Goal: Task Accomplishment & Management: Manage account settings

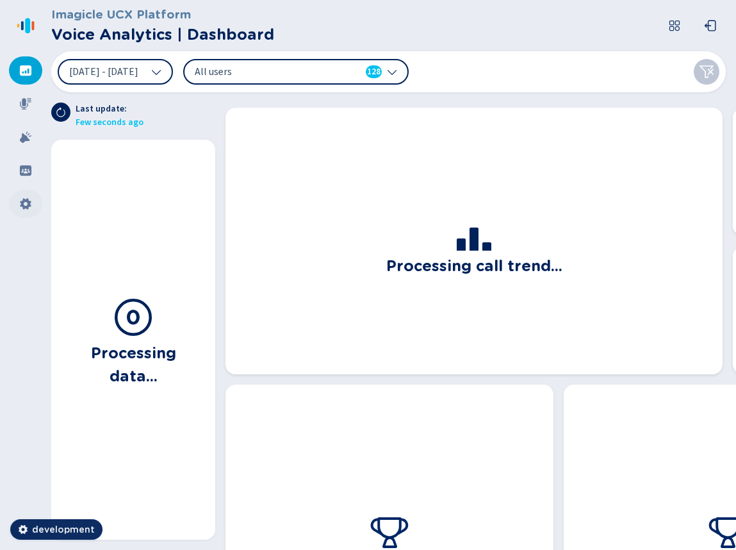
click at [31, 205] on icon at bounding box center [25, 203] width 13 height 13
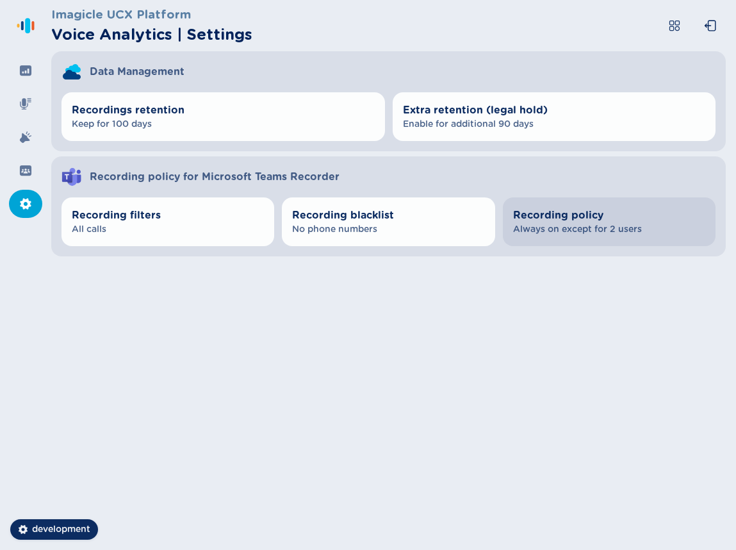
click at [601, 230] on span "Always on except for 2 users" at bounding box center [609, 229] width 192 height 13
select select "AlwaysOn"
select select "OnDemand"
select select "AlwaysOn"
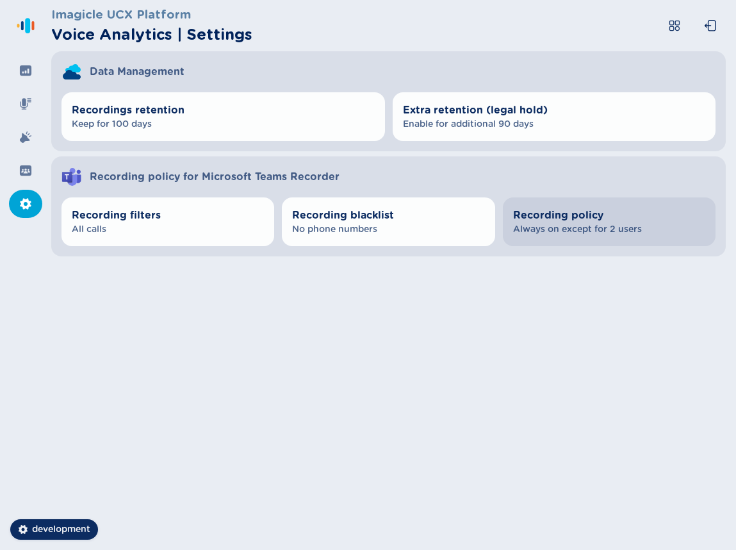
select select "OnDemand"
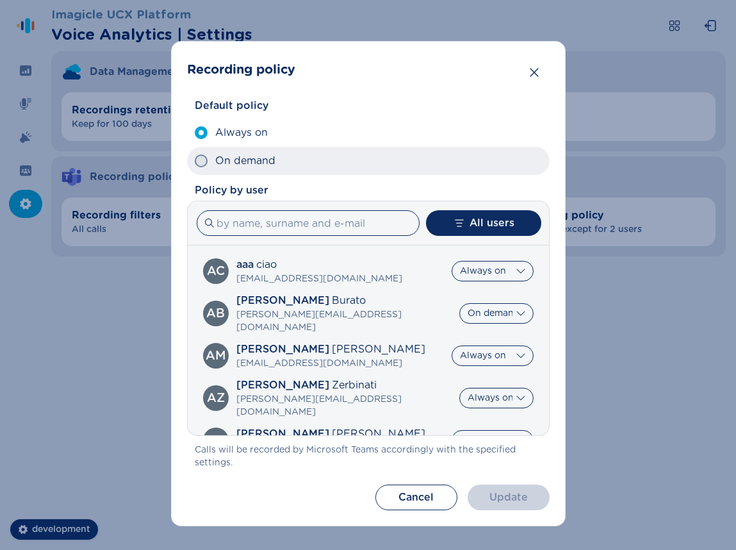
click at [285, 170] on label "On demand" at bounding box center [368, 161] width 363 height 28
click at [195, 162] on input "On demand" at bounding box center [194, 161] width 1 height 1
radio input "true"
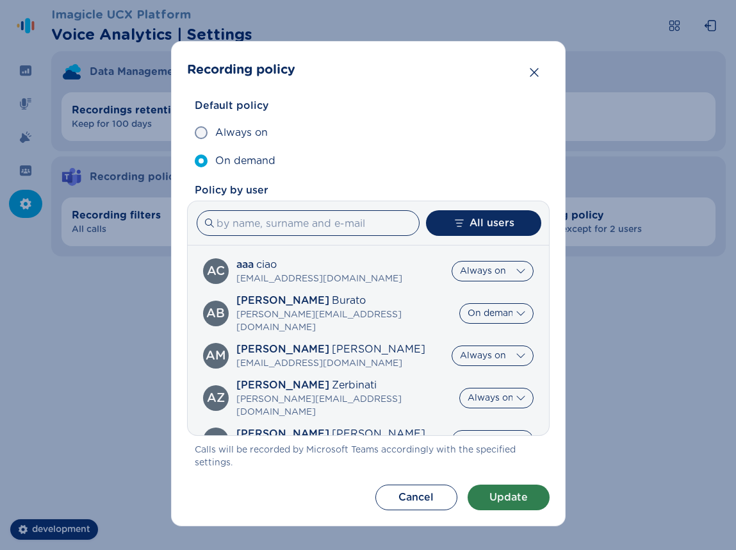
click at [484, 491] on button "Update" at bounding box center [509, 498] width 82 height 26
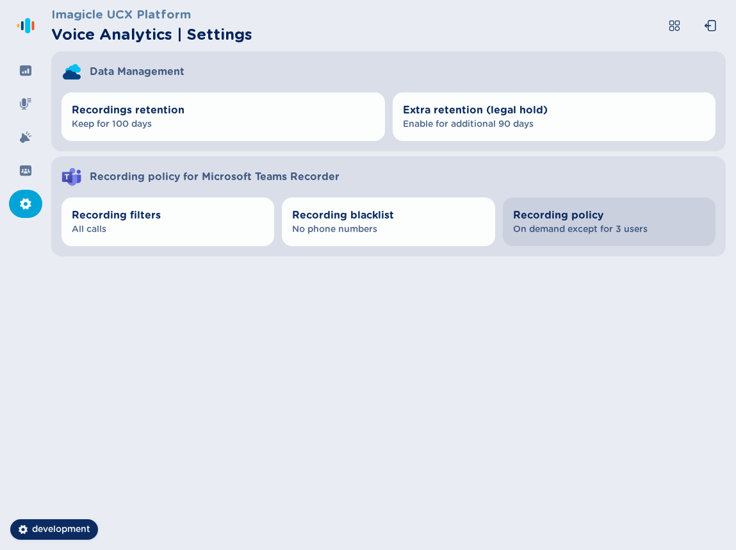
click at [620, 208] on span "Recording policy" at bounding box center [609, 215] width 192 height 15
select select "AlwaysOn"
select select "OnDemand"
select select "AlwaysOn"
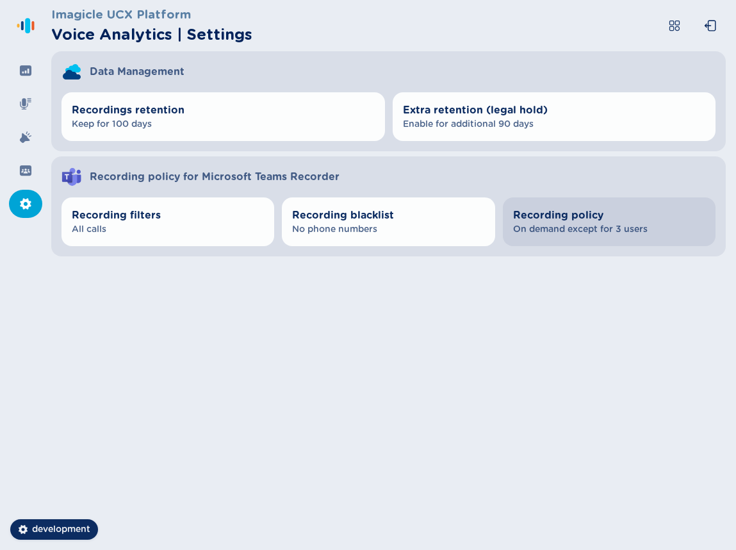
select select "OnDemand"
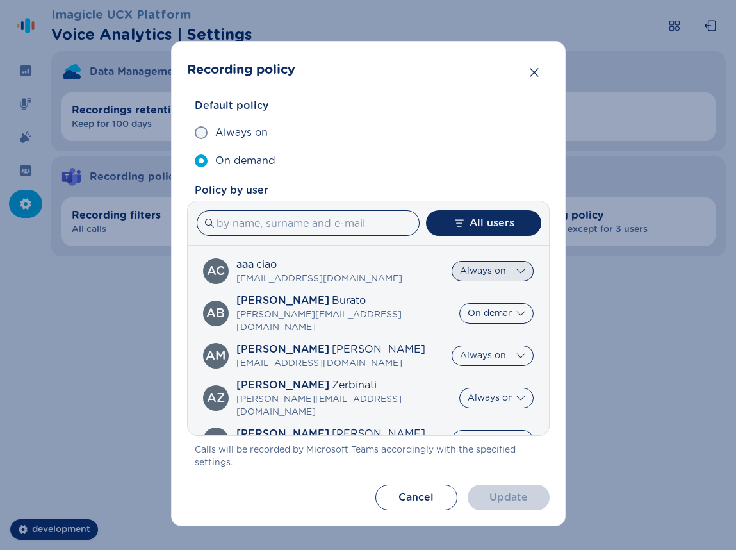
click at [467, 274] on select "Default Always on On demand" at bounding box center [493, 271] width 82 height 21
select select "OnDemand"
click at [452, 261] on select "Default Always on On demand" at bounding box center [493, 271] width 82 height 21
click at [507, 388] on select "Default Always on On demand" at bounding box center [497, 398] width 74 height 21
select select "OnDemand"
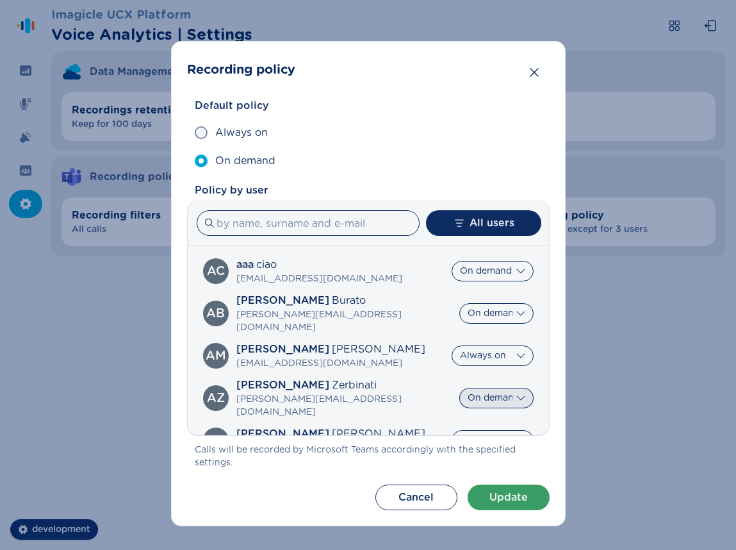
click at [460, 388] on select "Default Always on On demand" at bounding box center [497, 398] width 74 height 21
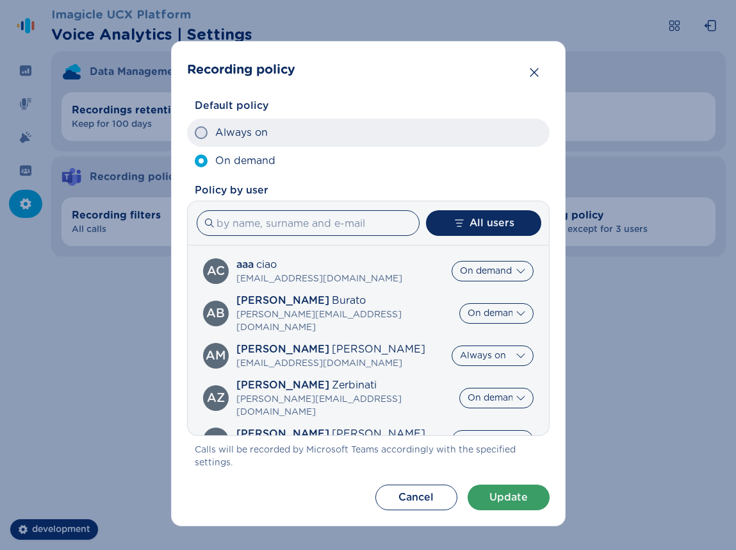
click at [296, 145] on label "Always on" at bounding box center [368, 133] width 363 height 28
click at [195, 133] on input "Always on" at bounding box center [194, 133] width 1 height 1
radio input "true"
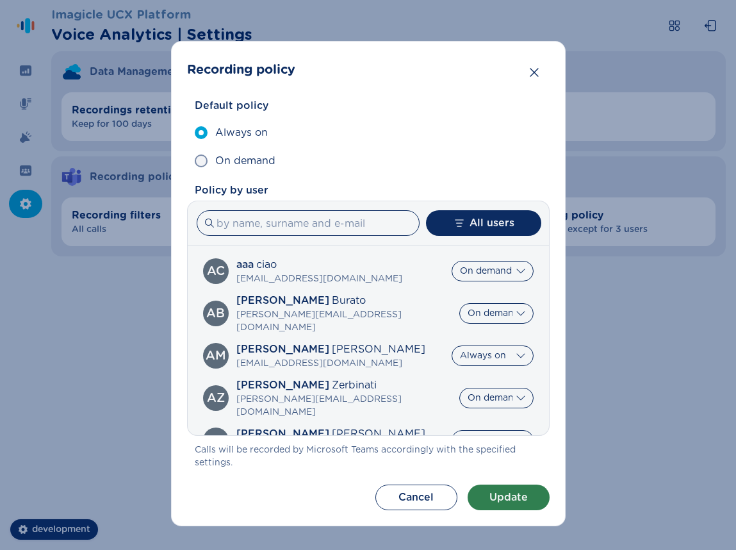
click at [509, 495] on button "Update" at bounding box center [509, 498] width 82 height 26
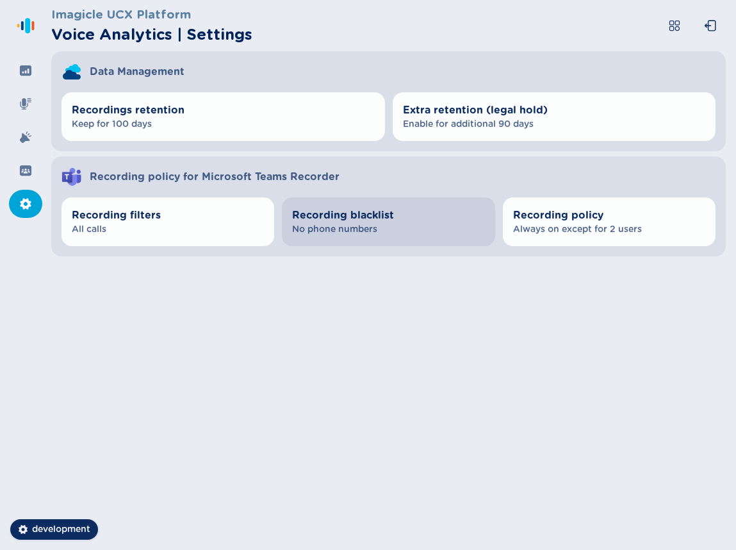
click at [477, 241] on button "Recording blacklist No phone numbers" at bounding box center [388, 221] width 213 height 49
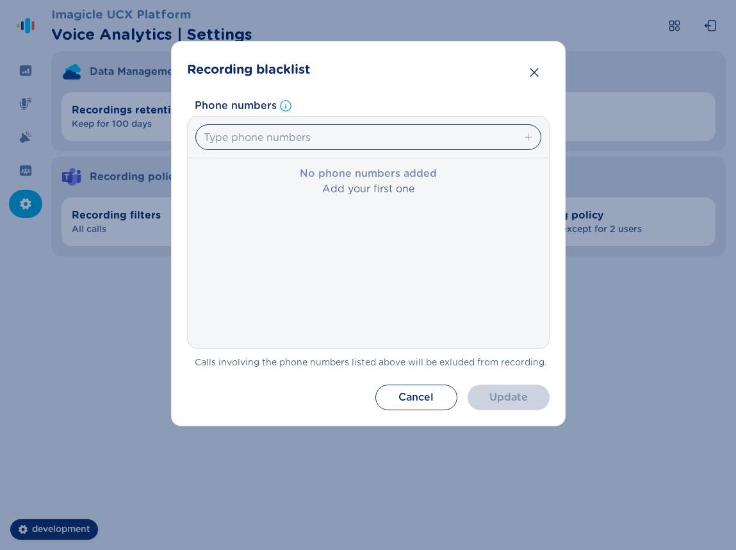
click at [390, 151] on div "Phone number already added" at bounding box center [368, 138] width 361 height 42
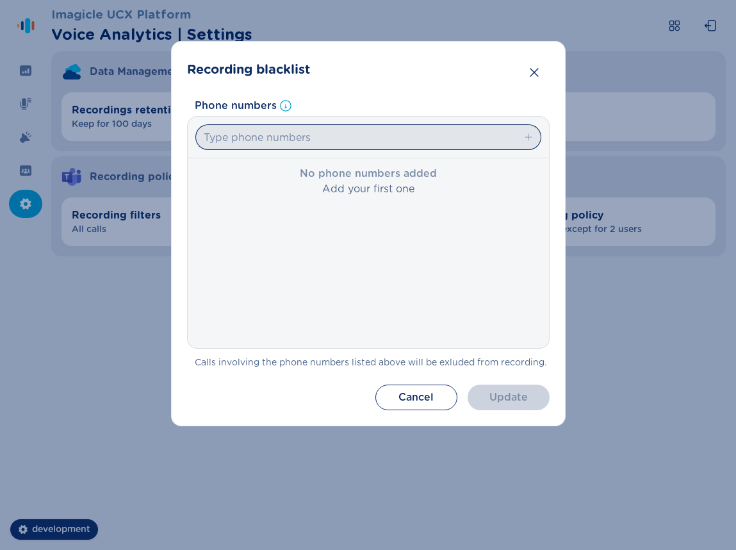
click at [379, 149] on input "Type phone numbers" at bounding box center [368, 137] width 346 height 26
type input "123123"
click at [527, 138] on icon "button" at bounding box center [529, 137] width 10 height 10
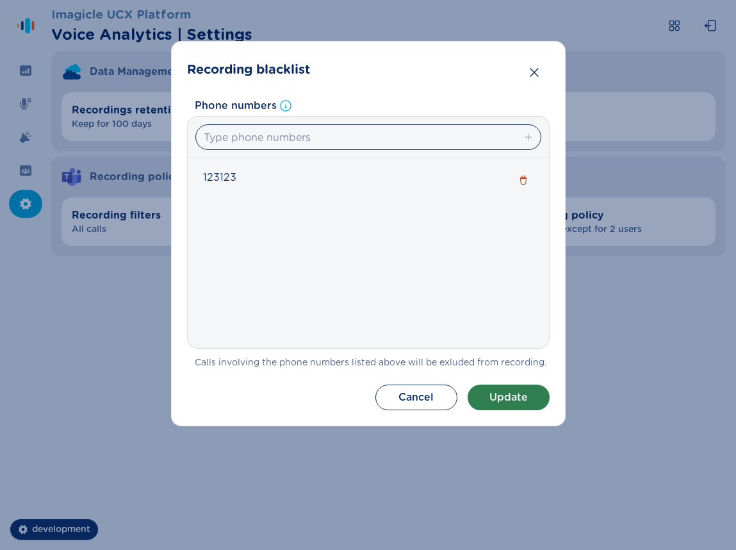
click at [533, 401] on button "Update" at bounding box center [509, 398] width 82 height 26
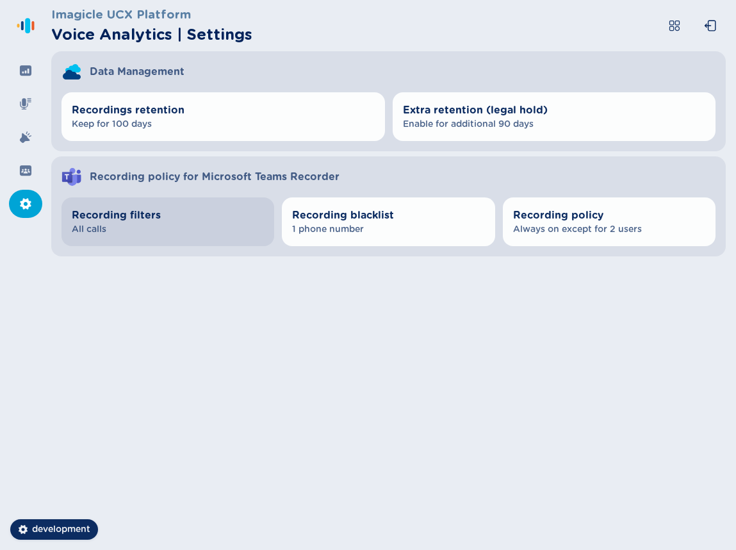
click at [226, 233] on span "All calls" at bounding box center [168, 229] width 192 height 13
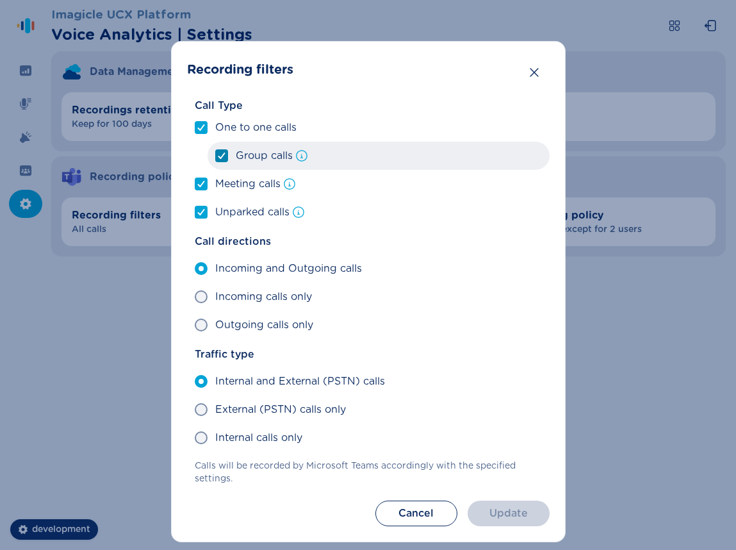
click at [224, 158] on span at bounding box center [221, 155] width 13 height 13
click at [215, 156] on input "Group calls" at bounding box center [215, 156] width 1 height 1
checkbox input "false"
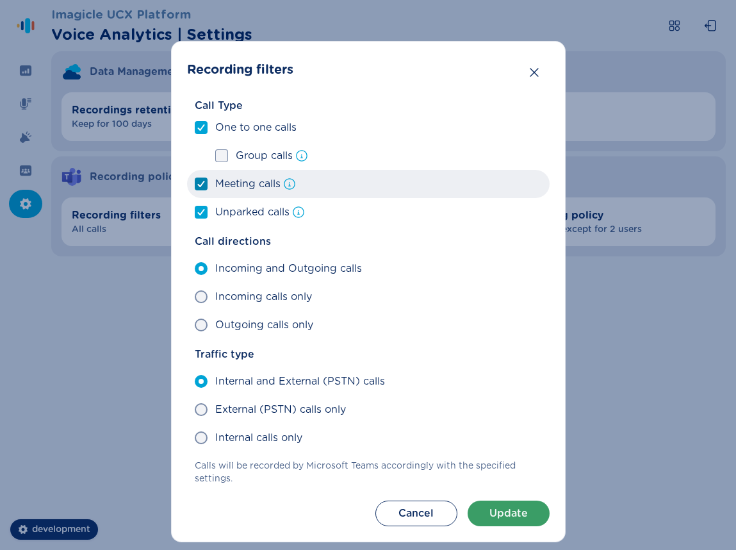
click at [200, 184] on icon at bounding box center [201, 184] width 8 height 6
click at [195, 184] on input "Meeting calls" at bounding box center [194, 184] width 1 height 1
checkbox input "false"
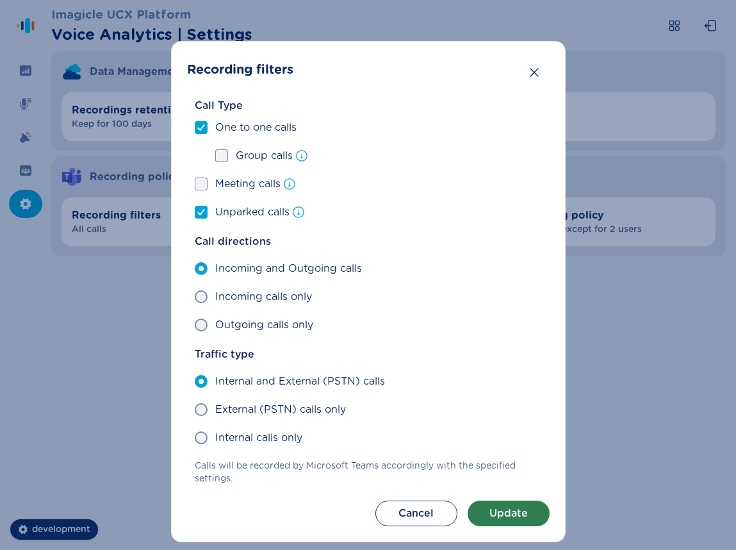
click at [502, 507] on button "Update" at bounding box center [509, 514] width 82 height 26
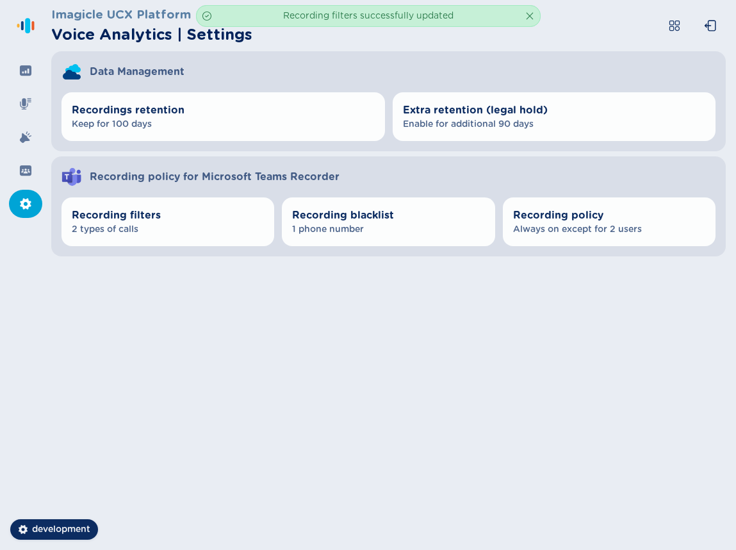
click at [208, 247] on div "Recording filters 2 types of calls Recording blacklist 1 phone number Recording…" at bounding box center [388, 221] width 675 height 69
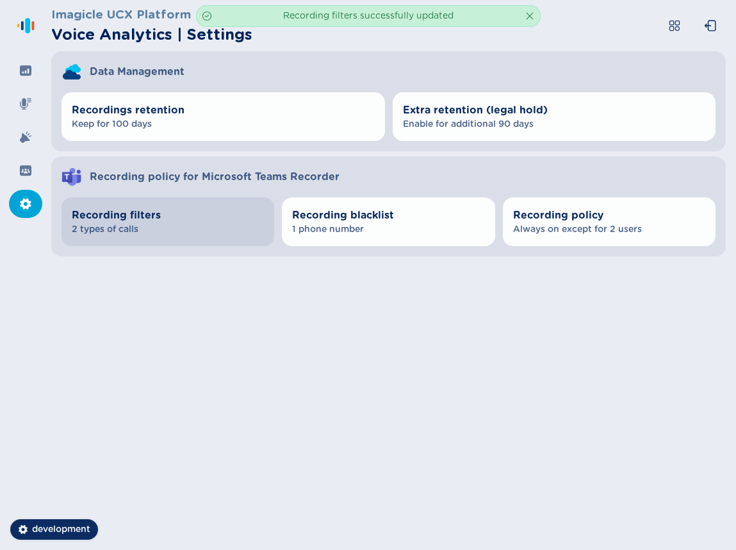
click at [207, 240] on button "Recording filters 2 types of calls" at bounding box center [168, 221] width 213 height 49
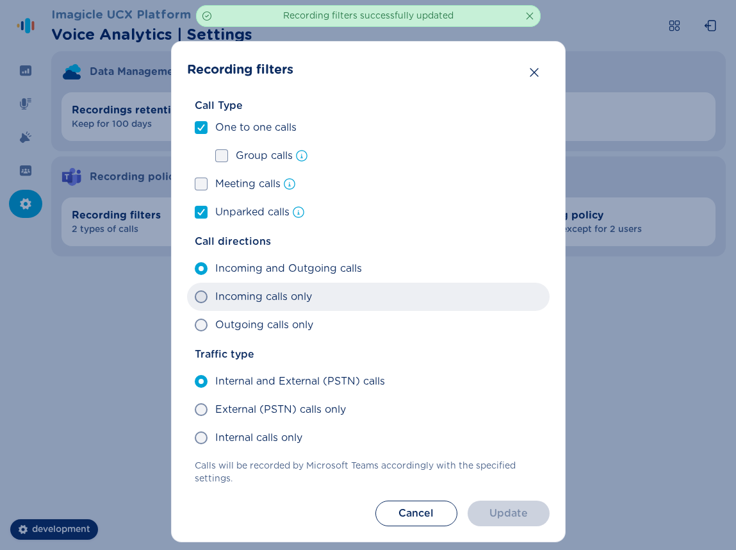
click at [218, 296] on span "Incoming calls only" at bounding box center [263, 296] width 97 height 15
click at [195, 297] on input "Incoming calls only" at bounding box center [194, 297] width 1 height 1
radio input "true"
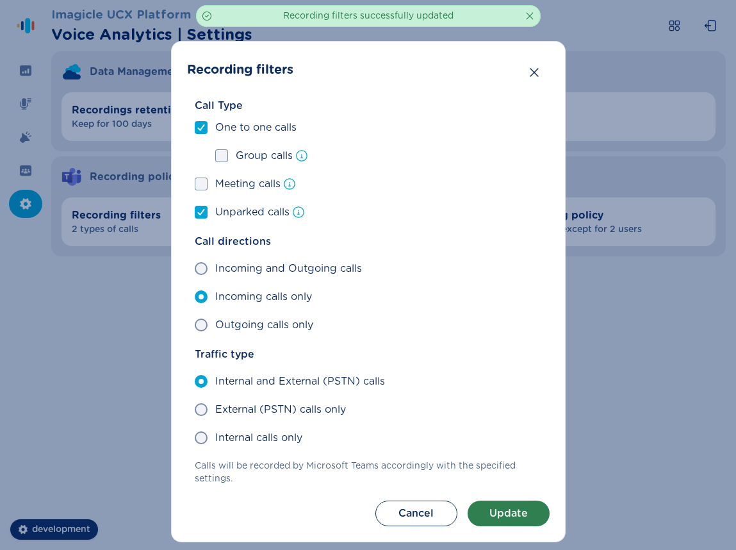
click at [482, 510] on button "Update" at bounding box center [509, 514] width 82 height 26
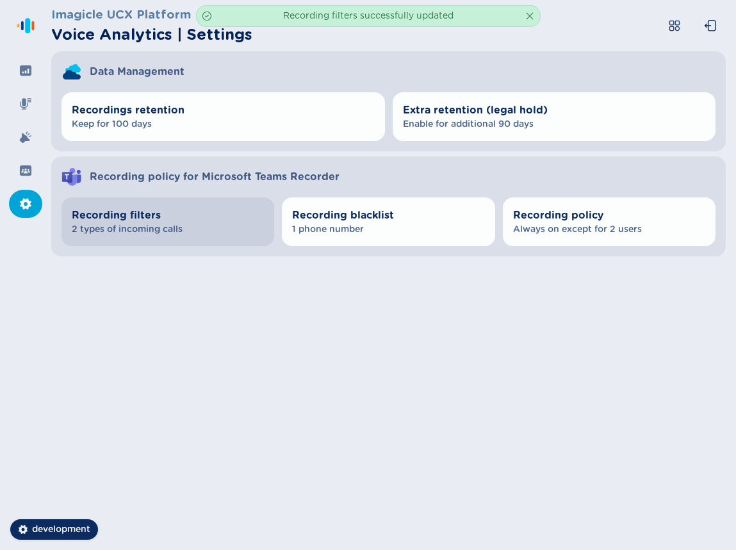
click at [144, 215] on span "Recording filters" at bounding box center [168, 215] width 192 height 15
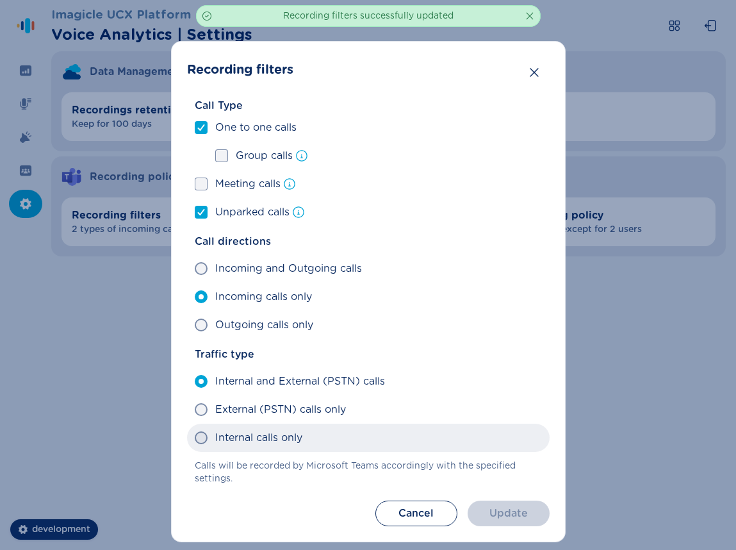
click at [236, 429] on label "Internal calls only" at bounding box center [368, 438] width 363 height 28
click at [195, 438] on input "Internal calls only" at bounding box center [194, 438] width 1 height 1
radio input "true"
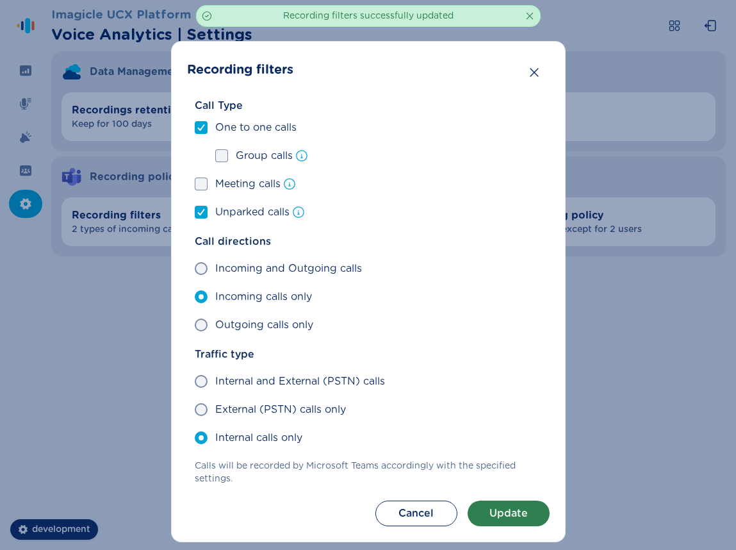
click at [526, 523] on button "Update" at bounding box center [509, 514] width 82 height 26
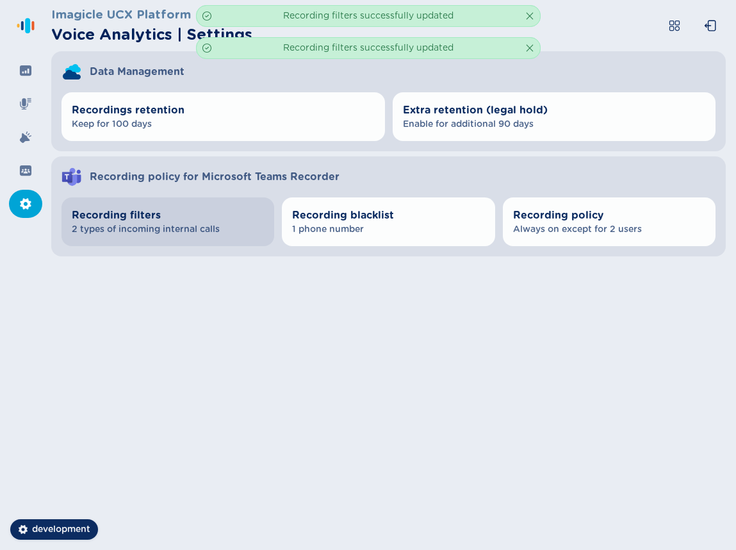
click at [144, 233] on span "2 types of incoming internal calls" at bounding box center [168, 229] width 192 height 13
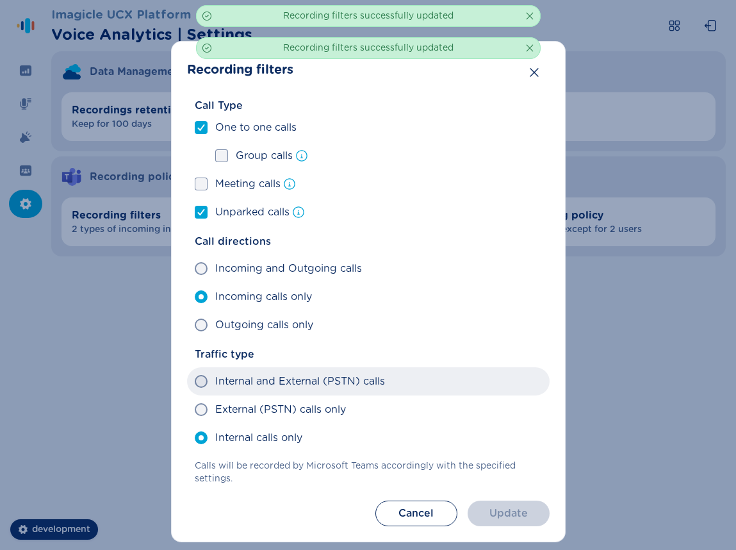
click at [254, 383] on span "Internal and External (PSTN) calls" at bounding box center [300, 381] width 170 height 15
click at [195, 382] on input "Internal and External (PSTN) calls" at bounding box center [194, 381] width 1 height 1
radio input "true"
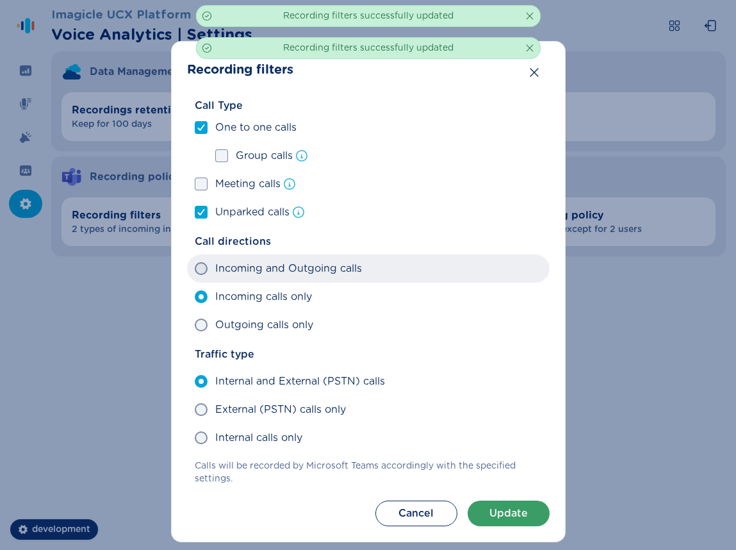
click at [240, 276] on span "Incoming and Outgoing calls" at bounding box center [288, 268] width 147 height 15
click at [195, 269] on input "Incoming and Outgoing calls" at bounding box center [194, 269] width 1 height 1
radio input "true"
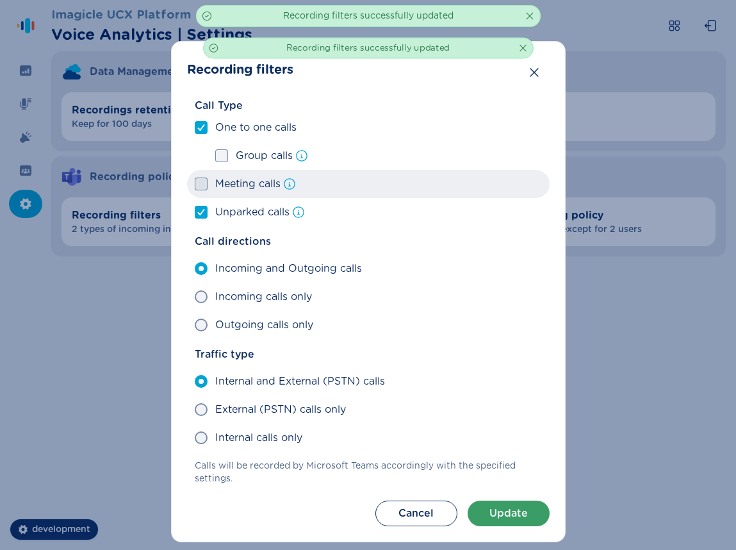
click at [200, 180] on span at bounding box center [201, 184] width 13 height 13
click at [195, 184] on input "Meeting calls" at bounding box center [194, 184] width 1 height 1
checkbox input "true"
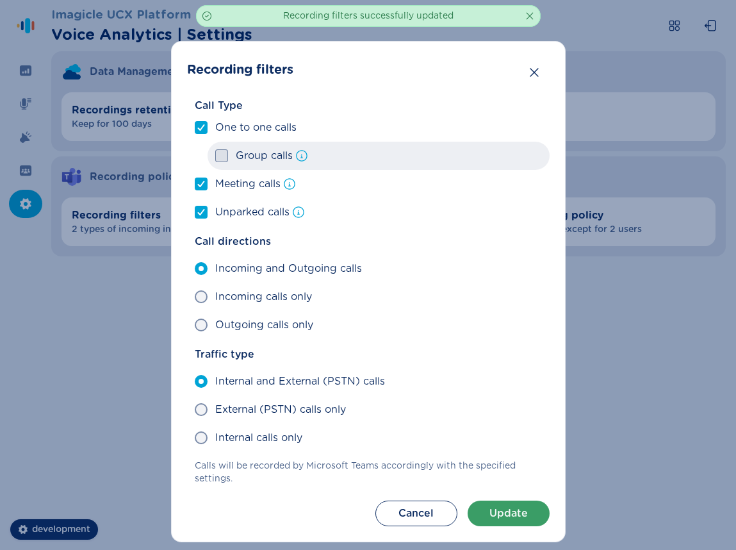
click at [221, 161] on span at bounding box center [221, 155] width 13 height 13
click at [215, 156] on input "Group calls" at bounding box center [215, 156] width 1 height 1
click at [218, 160] on div at bounding box center [222, 156] width 8 height 12
click at [215, 156] on input "Group calls" at bounding box center [215, 156] width 1 height 1
checkbox input "false"
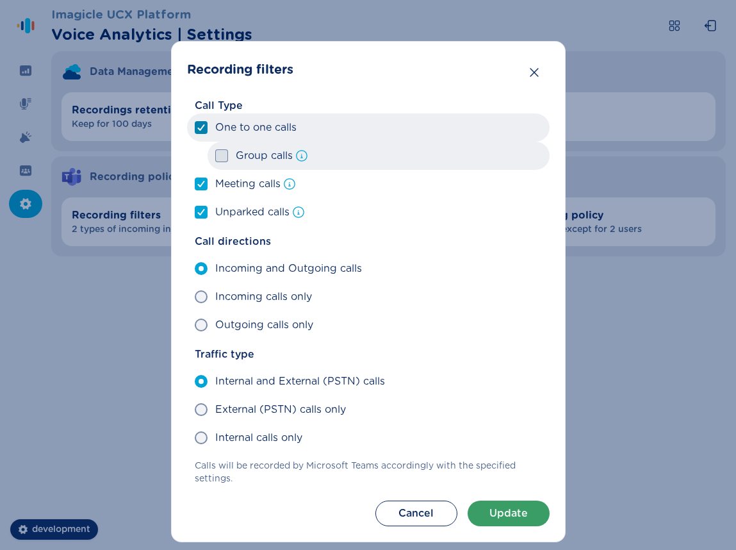
click at [190, 128] on label "One to one calls" at bounding box center [368, 127] width 363 height 28
click at [194, 128] on input "One to one calls" at bounding box center [194, 128] width 1 height 1
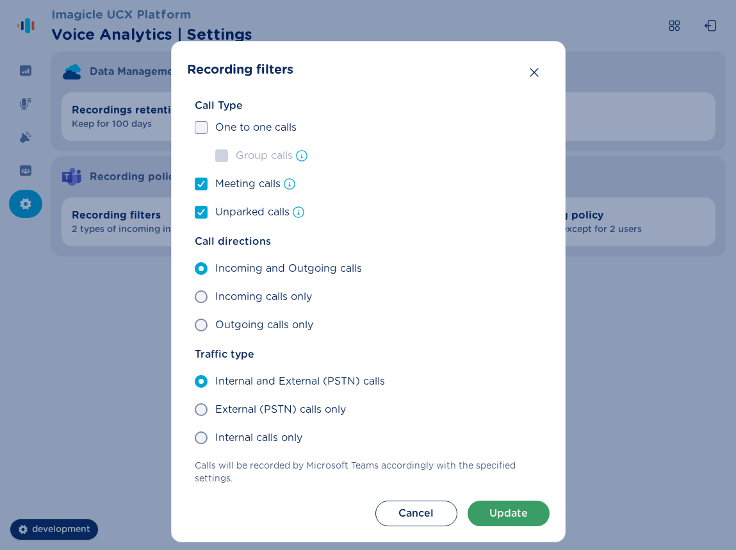
click at [221, 160] on label "Group calls" at bounding box center [379, 156] width 342 height 28
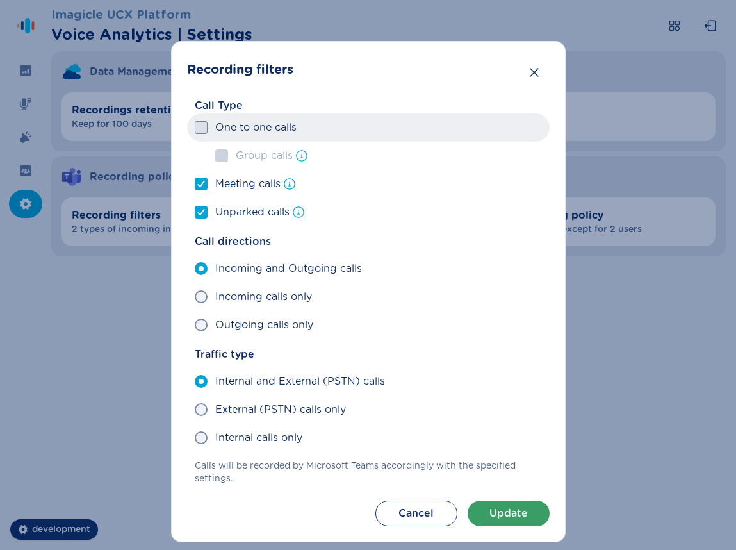
click at [195, 131] on span at bounding box center [201, 127] width 13 height 13
click at [195, 128] on input "One to one calls" at bounding box center [194, 128] width 1 height 1
checkbox input "true"
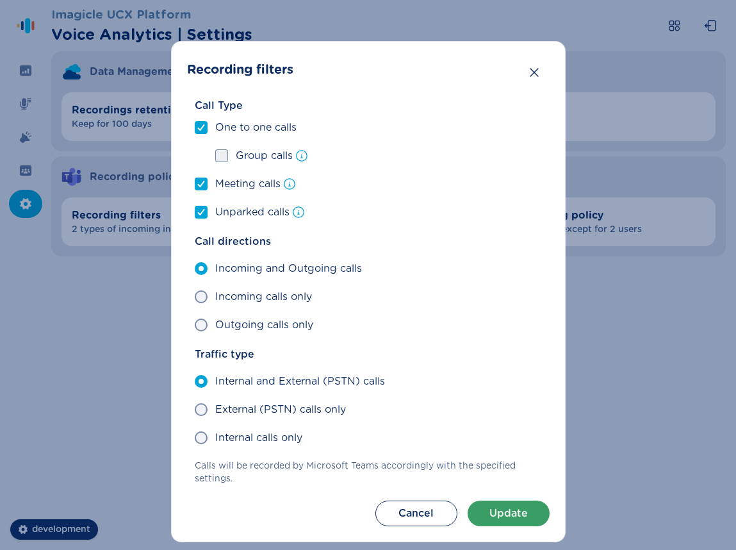
click at [215, 152] on span at bounding box center [221, 155] width 13 height 13
click at [215, 156] on input "Group calls" at bounding box center [215, 156] width 1 height 1
checkbox input "true"
click at [481, 514] on button "Update" at bounding box center [509, 514] width 82 height 26
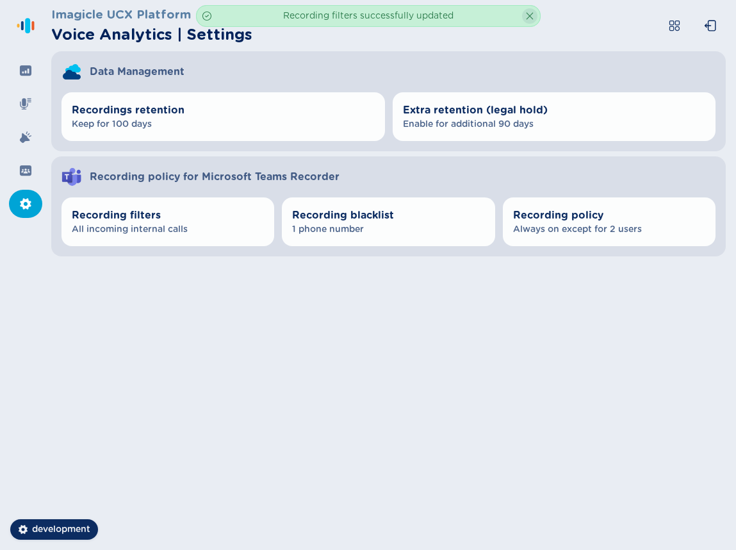
click at [527, 22] on button "Clear" at bounding box center [529, 15] width 15 height 15
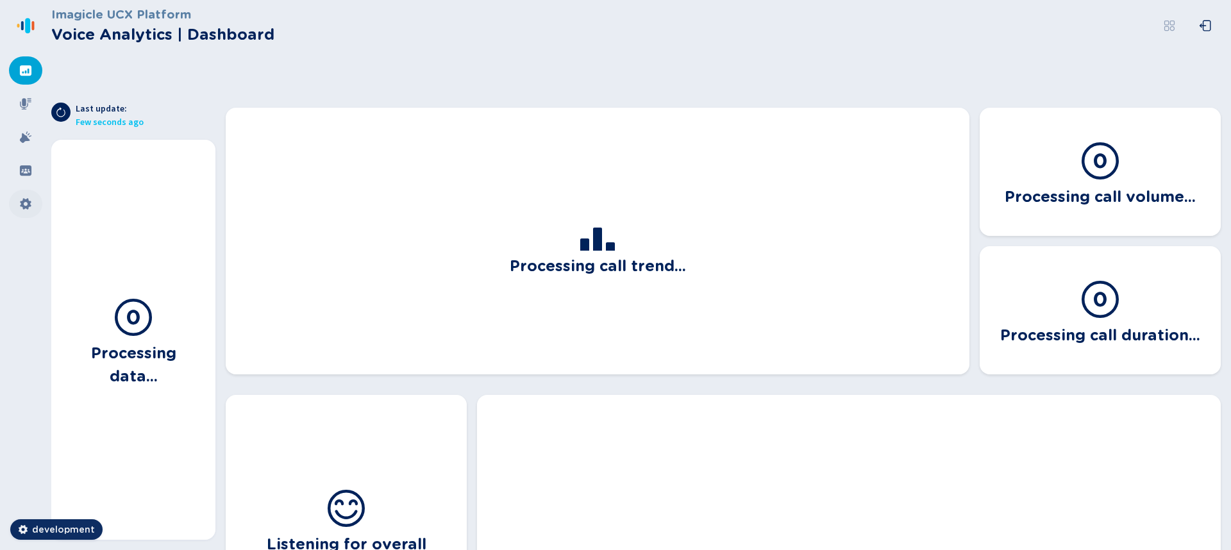
click at [32, 204] on div at bounding box center [25, 204] width 33 height 28
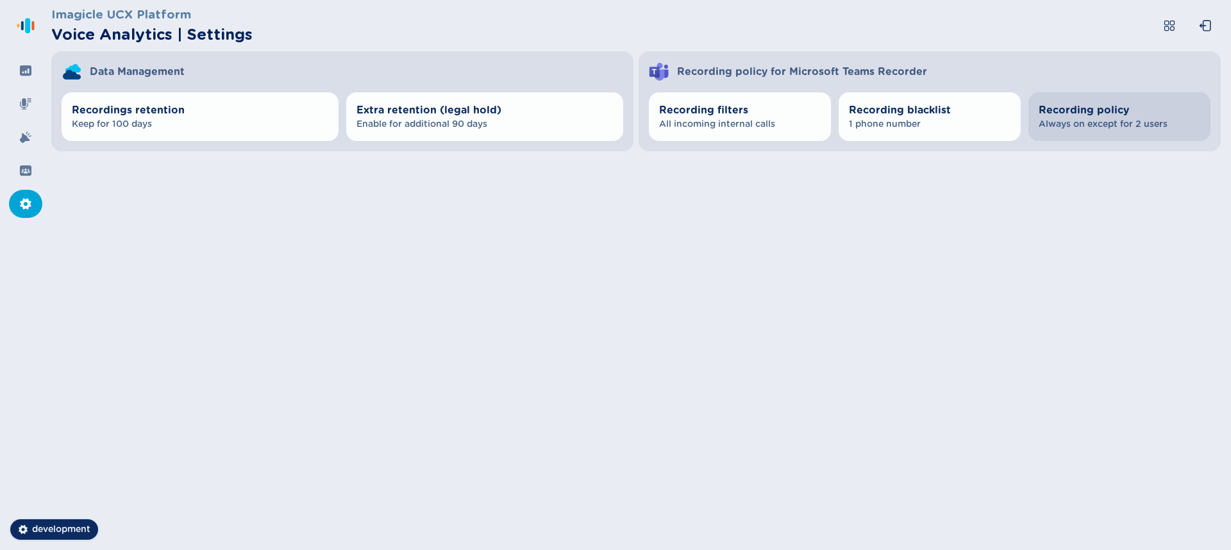
click at [1069, 101] on button "Recording policy Always on except for 2 users" at bounding box center [1119, 116] width 182 height 49
select select "AlwaysOn"
select select "OnDemand"
select select "AlwaysOn"
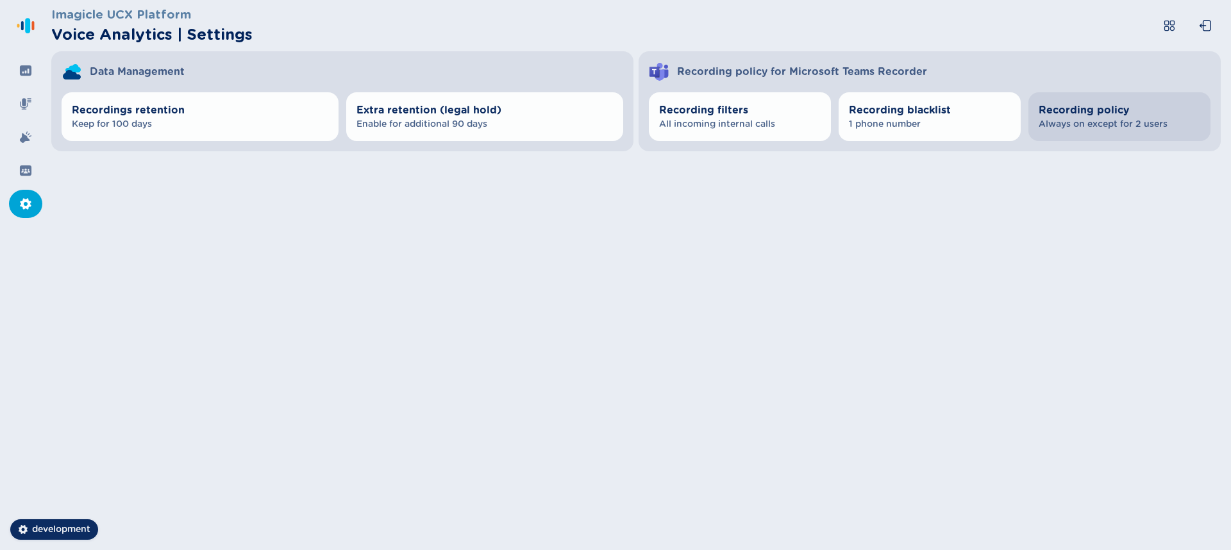
select select "OnDemand"
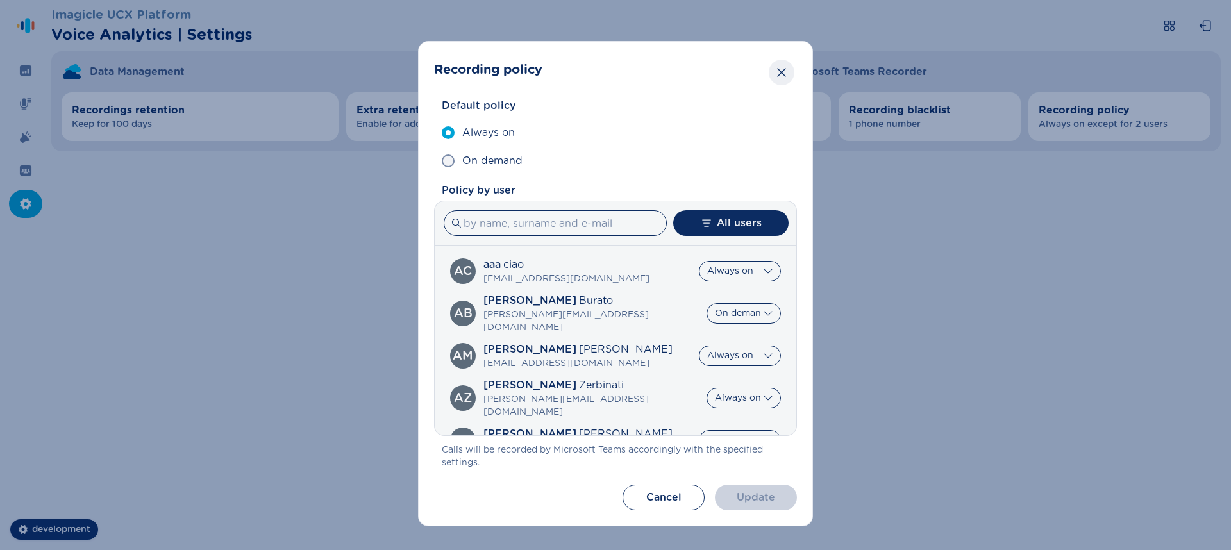
click at [781, 74] on icon "Close" at bounding box center [781, 72] width 8 height 9
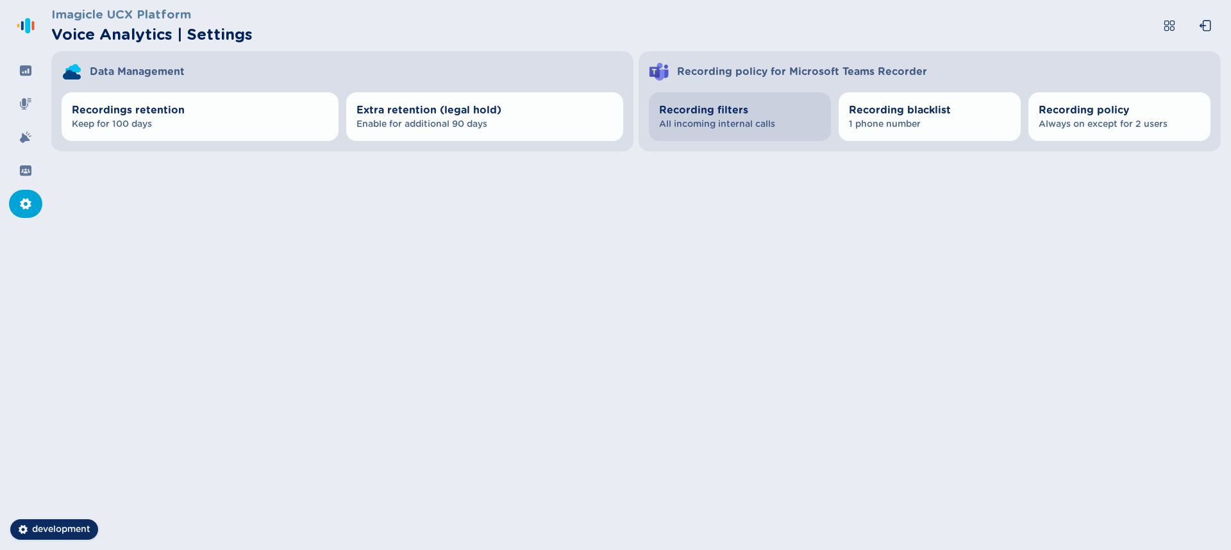
click at [782, 106] on span "Recording filters" at bounding box center [740, 110] width 162 height 15
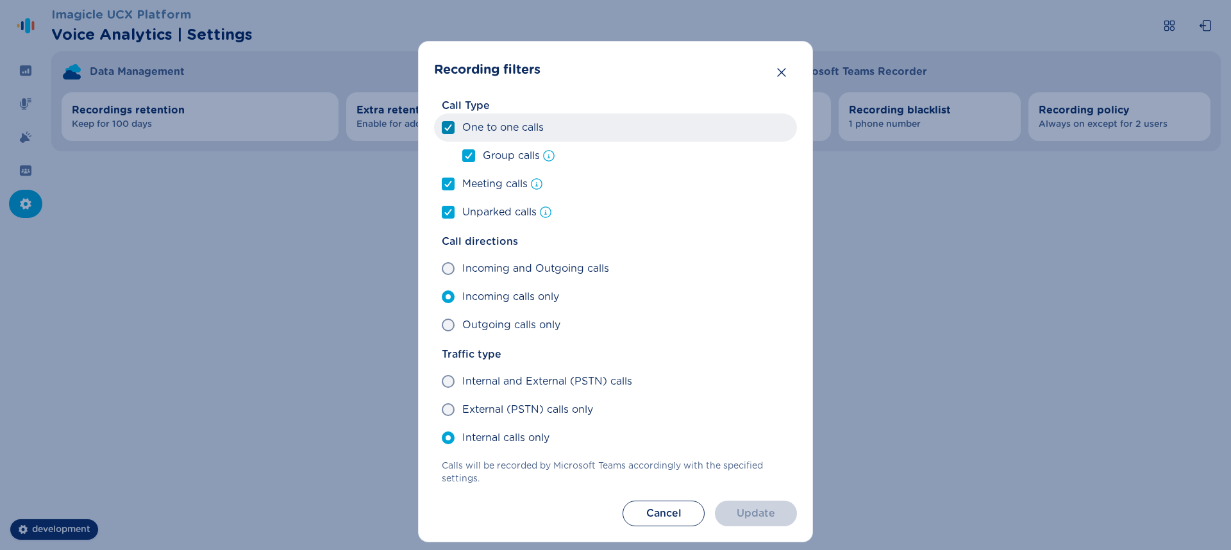
click at [448, 130] on icon at bounding box center [448, 127] width 8 height 6
click at [442, 128] on input "One to one calls" at bounding box center [441, 128] width 1 height 1
checkbox input "false"
click at [445, 138] on label "One to one calls" at bounding box center [615, 127] width 363 height 28
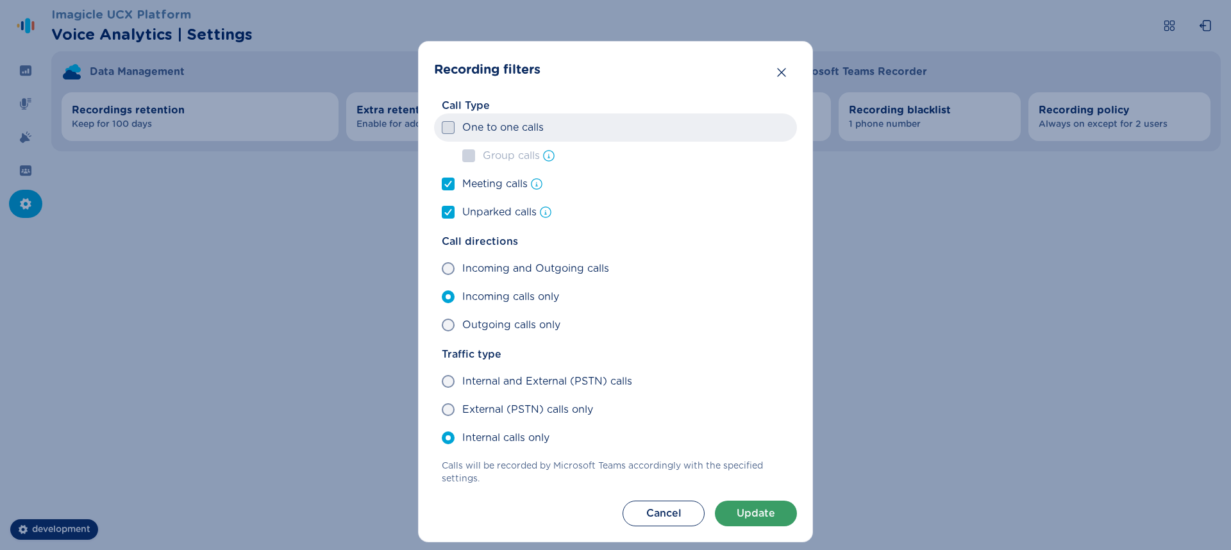
click at [442, 128] on input "One to one calls" at bounding box center [441, 128] width 1 height 1
click at [448, 131] on div at bounding box center [448, 128] width 8 height 12
click at [442, 128] on input "One to one calls" at bounding box center [441, 128] width 1 height 1
click at [448, 130] on span at bounding box center [448, 127] width 13 height 13
click at [442, 128] on input "One to one calls" at bounding box center [441, 128] width 1 height 1
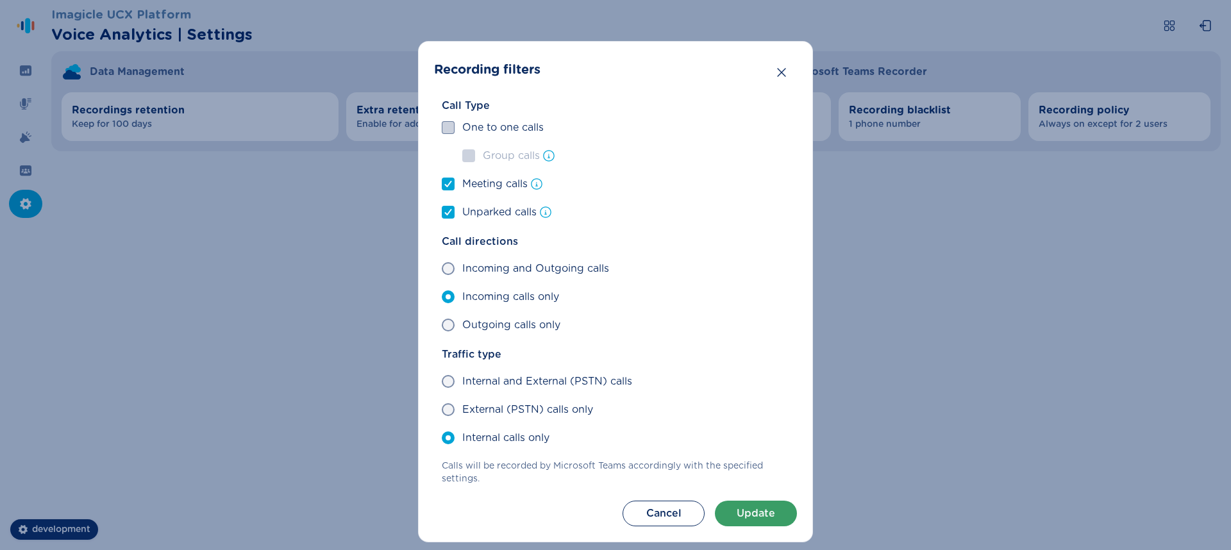
checkbox input "true"
click at [474, 151] on label "Group calls" at bounding box center [625, 156] width 342 height 28
click at [462, 156] on input "Group calls" at bounding box center [461, 156] width 1 height 1
checkbox input "true"
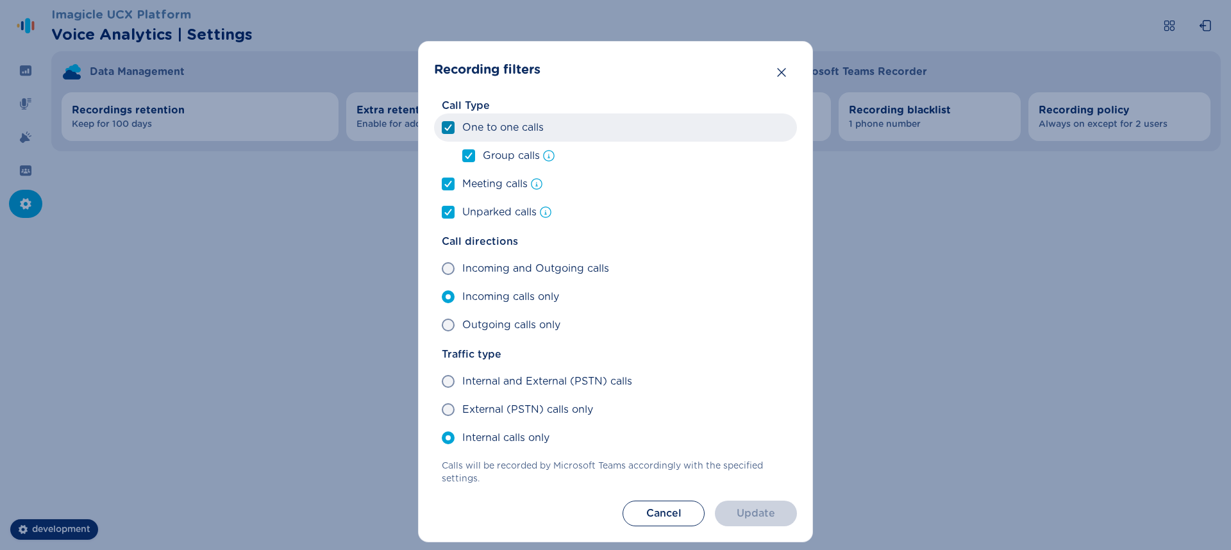
click at [456, 130] on label "One to one calls" at bounding box center [615, 127] width 363 height 28
click at [442, 128] on input "One to one calls" at bounding box center [441, 128] width 1 height 1
checkbox input "false"
click at [445, 131] on span at bounding box center [448, 127] width 13 height 13
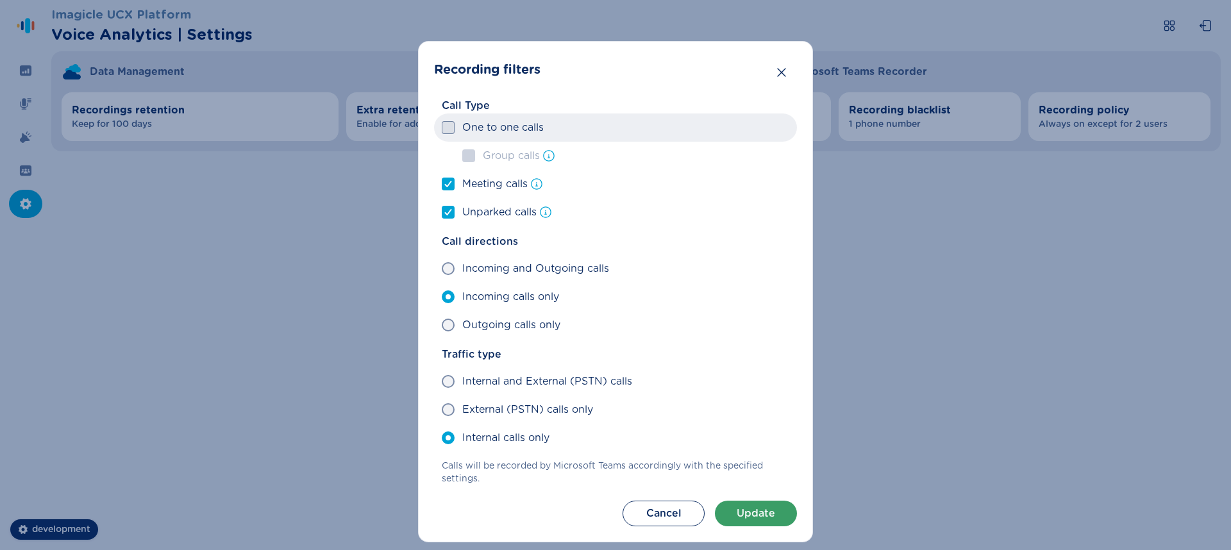
click at [442, 128] on input "One to one calls" at bounding box center [441, 128] width 1 height 1
checkbox input "true"
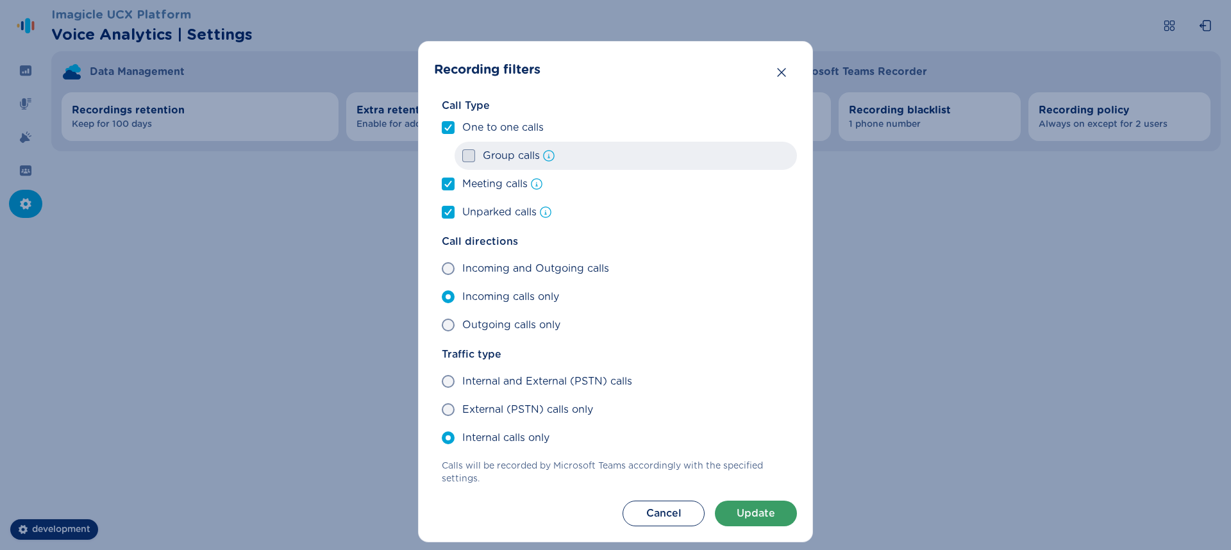
click at [464, 158] on span at bounding box center [468, 155] width 13 height 13
click at [462, 156] on input "Group calls" at bounding box center [461, 156] width 1 height 1
checkbox input "true"
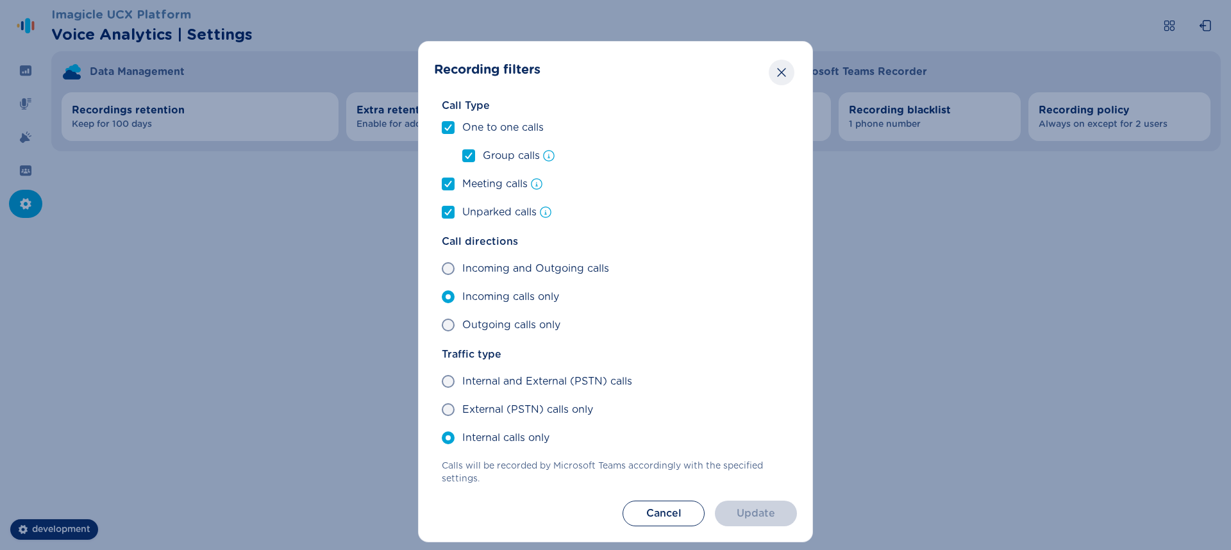
click at [777, 81] on button "Close" at bounding box center [781, 73] width 26 height 26
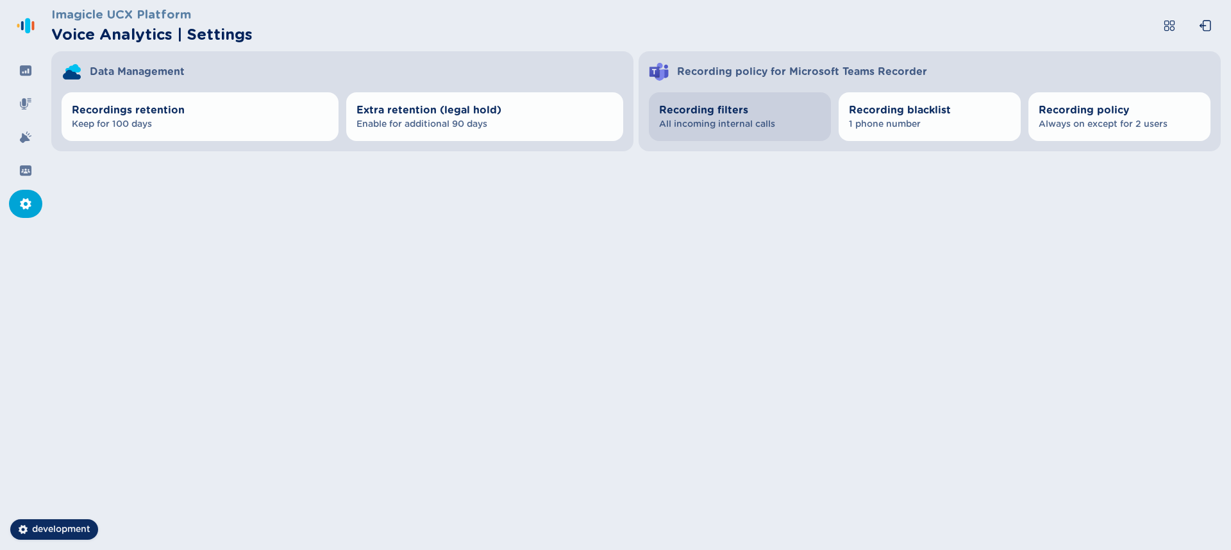
click at [779, 112] on span "Recording filters" at bounding box center [740, 110] width 162 height 15
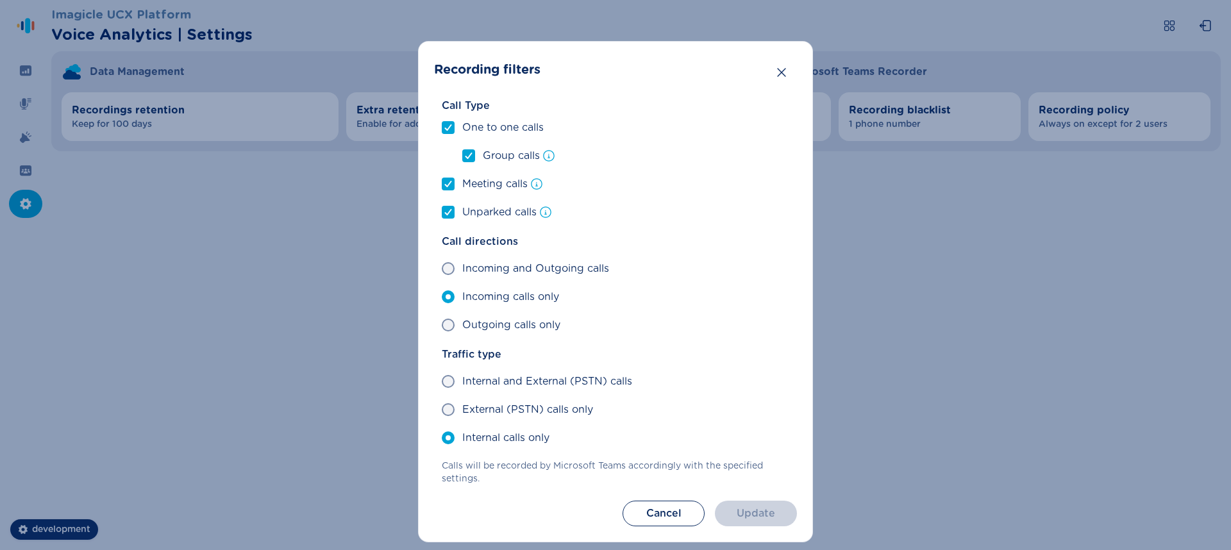
click at [845, 126] on div "Recording filters Call Type One to one calls Group calls Meeting calls Unparked…" at bounding box center [615, 275] width 1231 height 550
click at [982, 114] on div "Recording filters Call Type One to one calls Group calls Meeting calls Unparked…" at bounding box center [615, 275] width 1231 height 550
click at [782, 77] on icon "Close" at bounding box center [781, 72] width 13 height 13
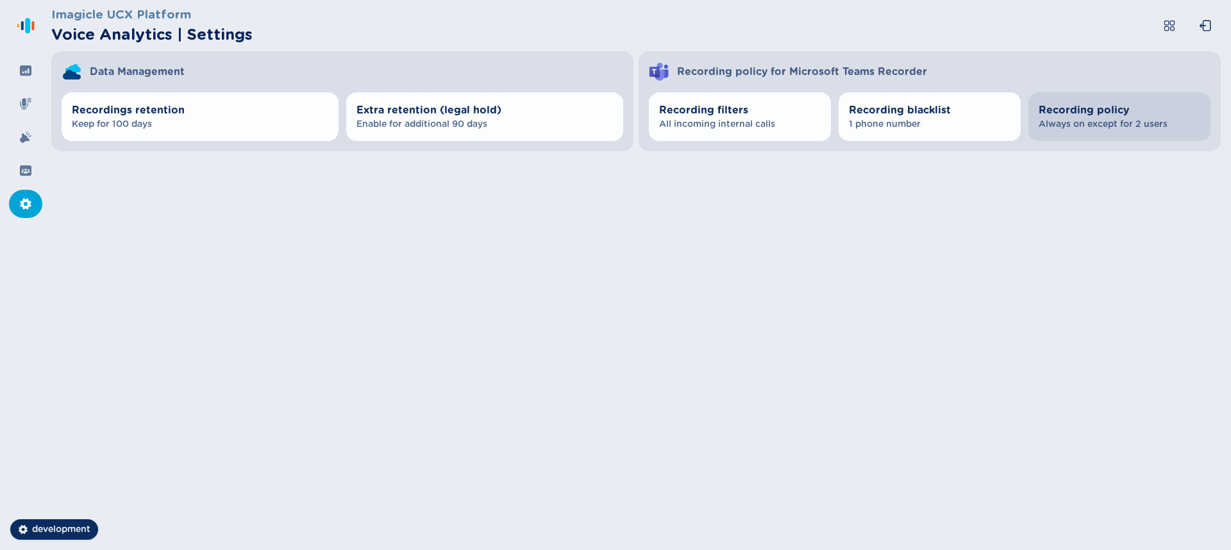
click at [1130, 122] on span "Always on except for 2 users" at bounding box center [1119, 124] width 162 height 13
select select "AlwaysOn"
select select "OnDemand"
select select "AlwaysOn"
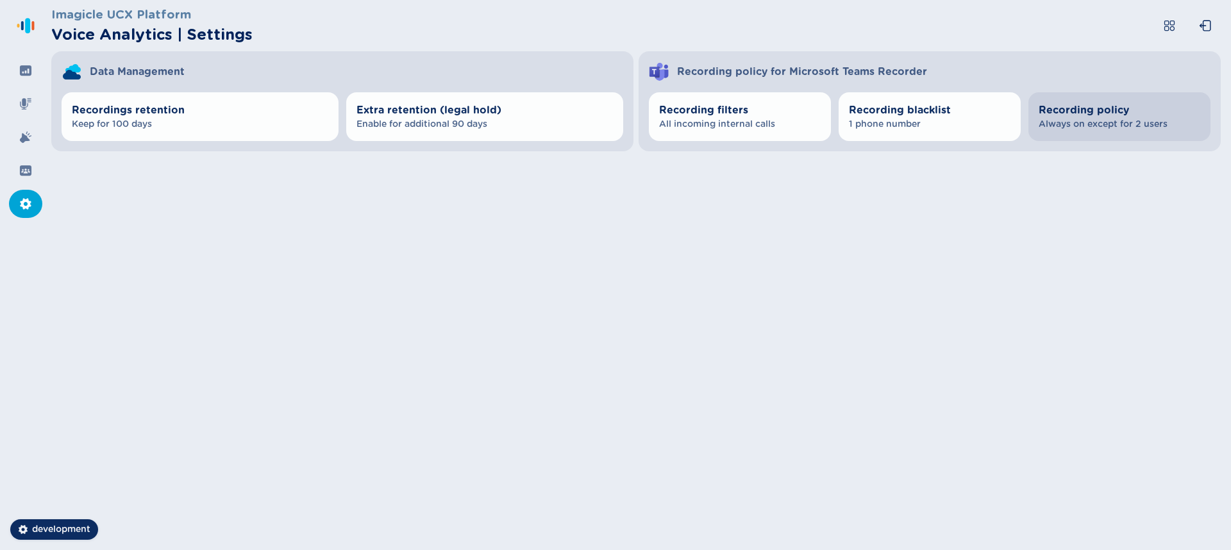
select select "OnDemand"
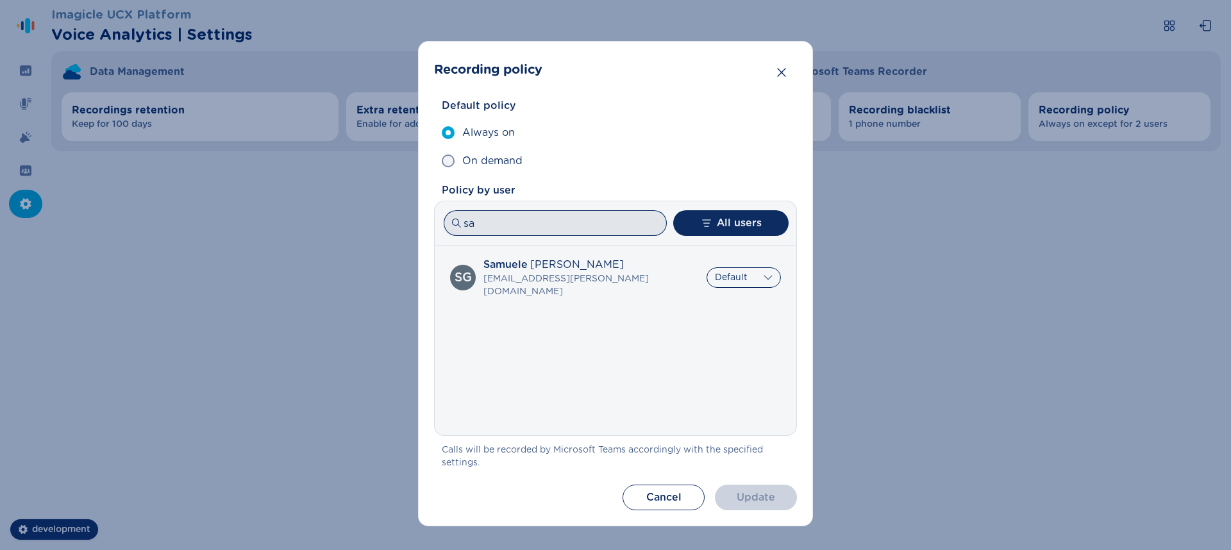
type input "s"
select select "AlwaysOn"
select select "OnDemand"
select select "AlwaysOn"
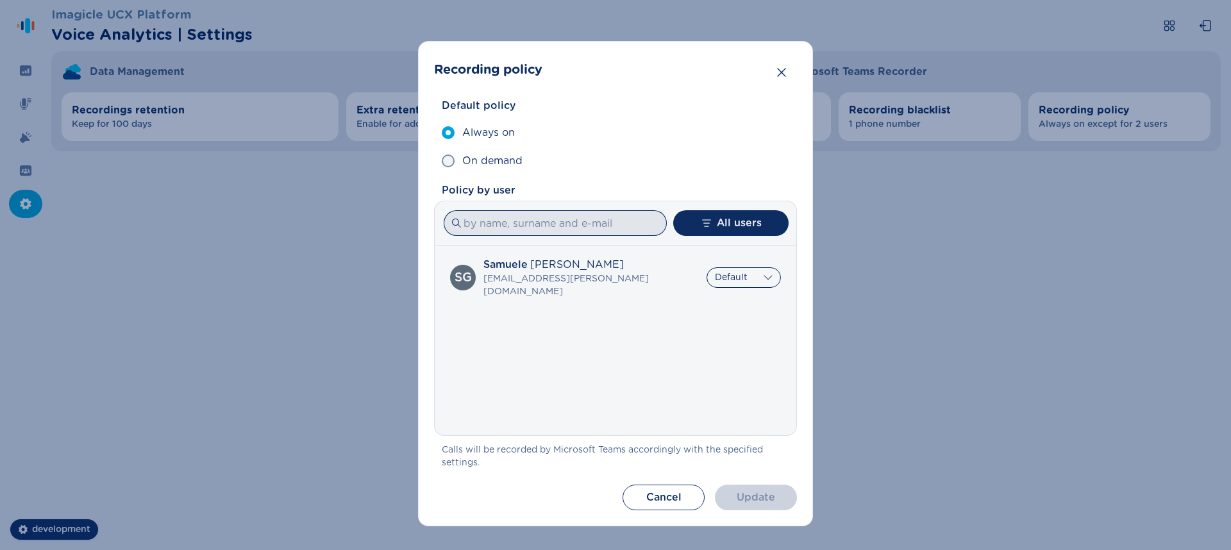
select select "OnDemand"
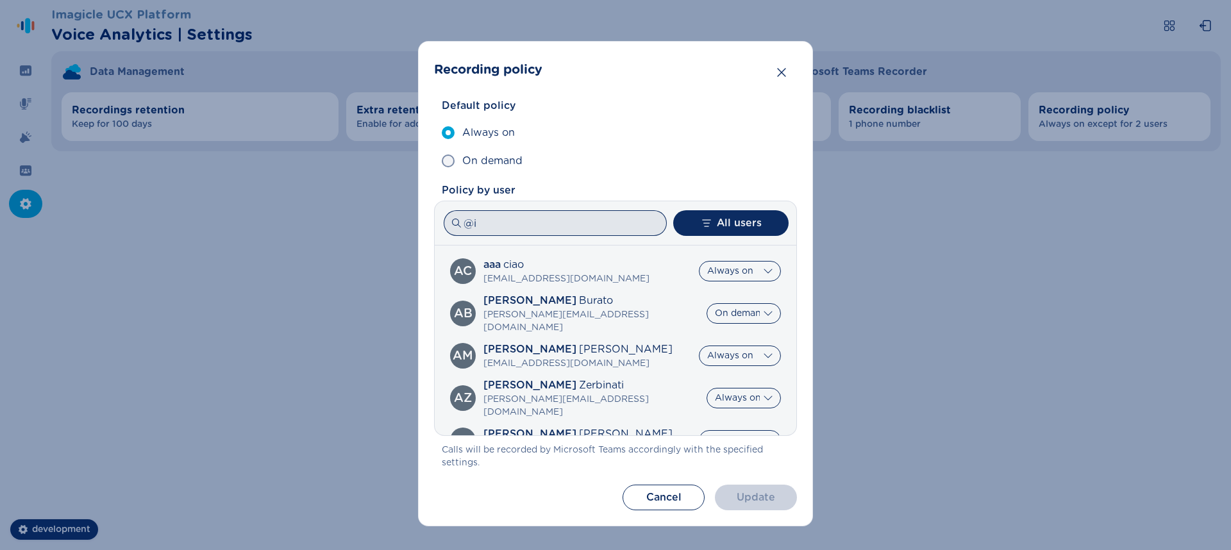
type input "@"
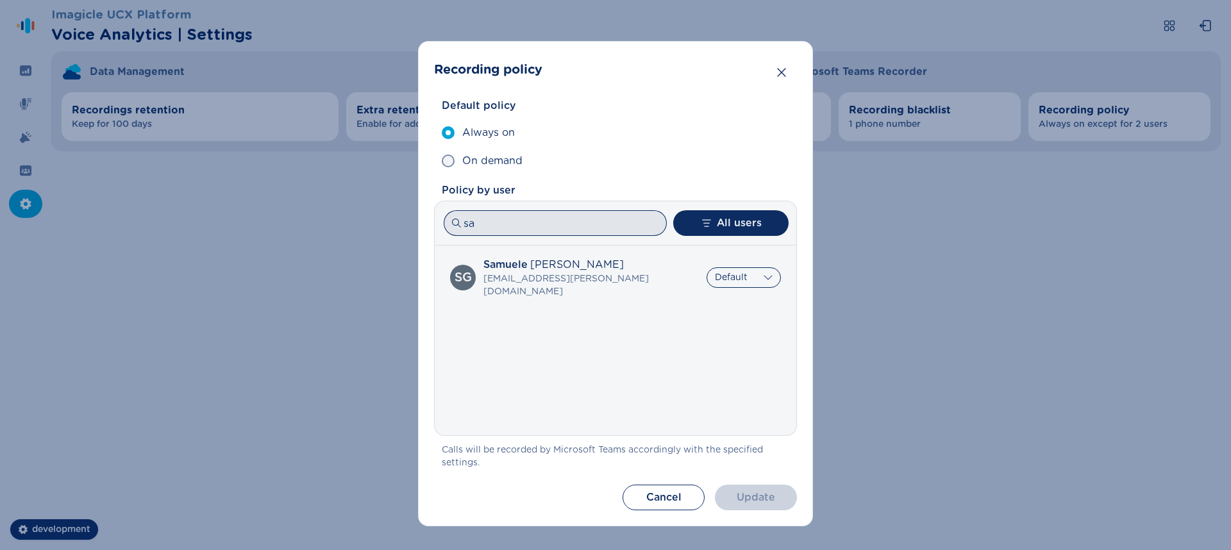
type input "s"
select select "AlwaysOn"
select select "OnDemand"
select select "AlwaysOn"
select select "OnDemand"
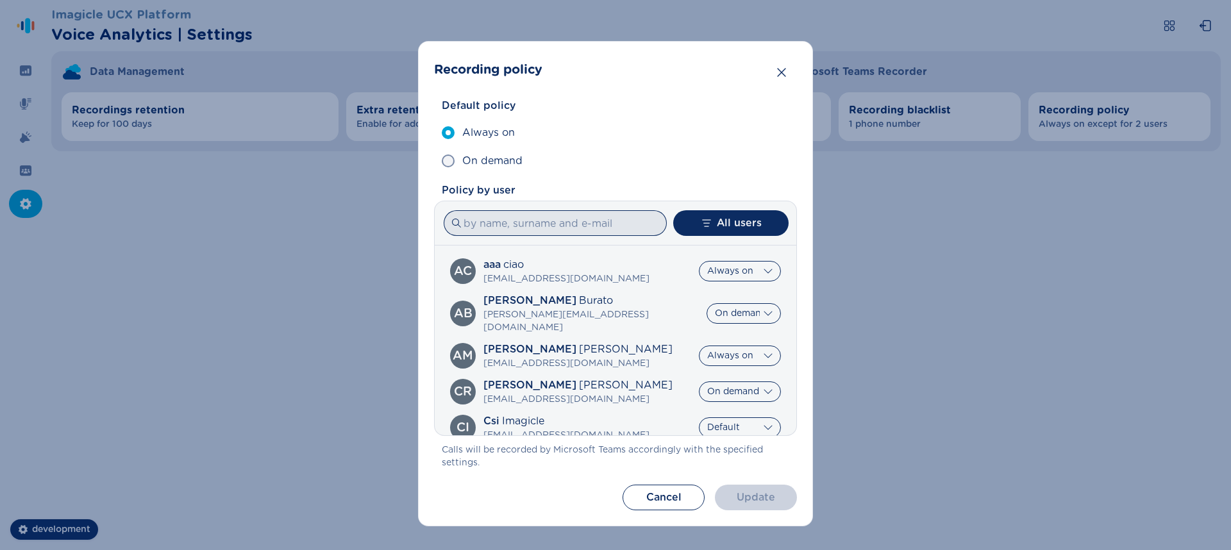
select select "AlwaysOn"
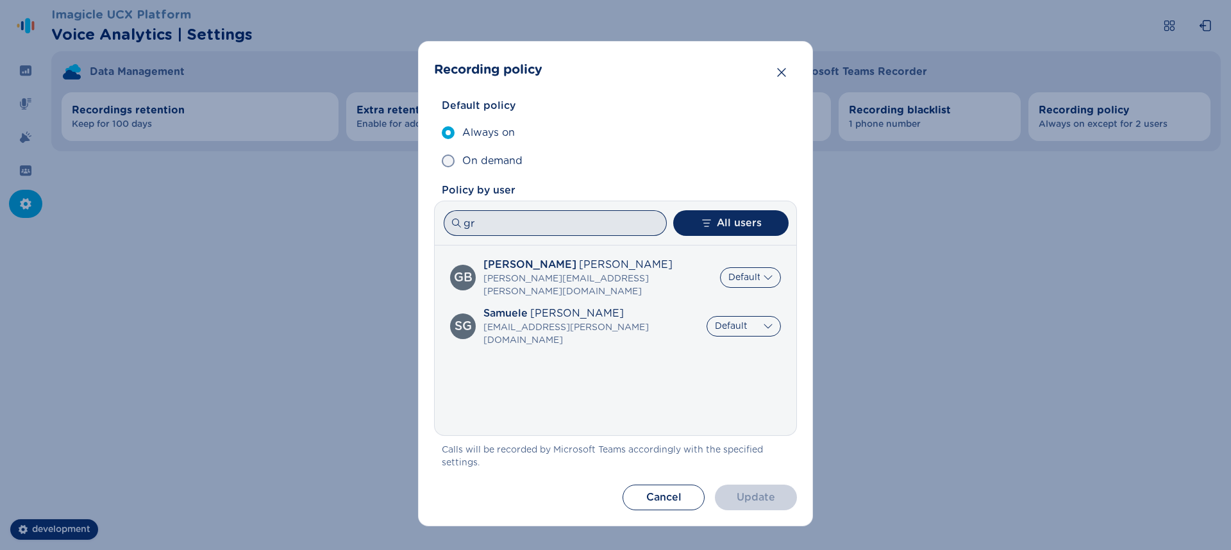
type input "g"
select select "AlwaysOn"
select select "OnDemand"
select select "AlwaysOn"
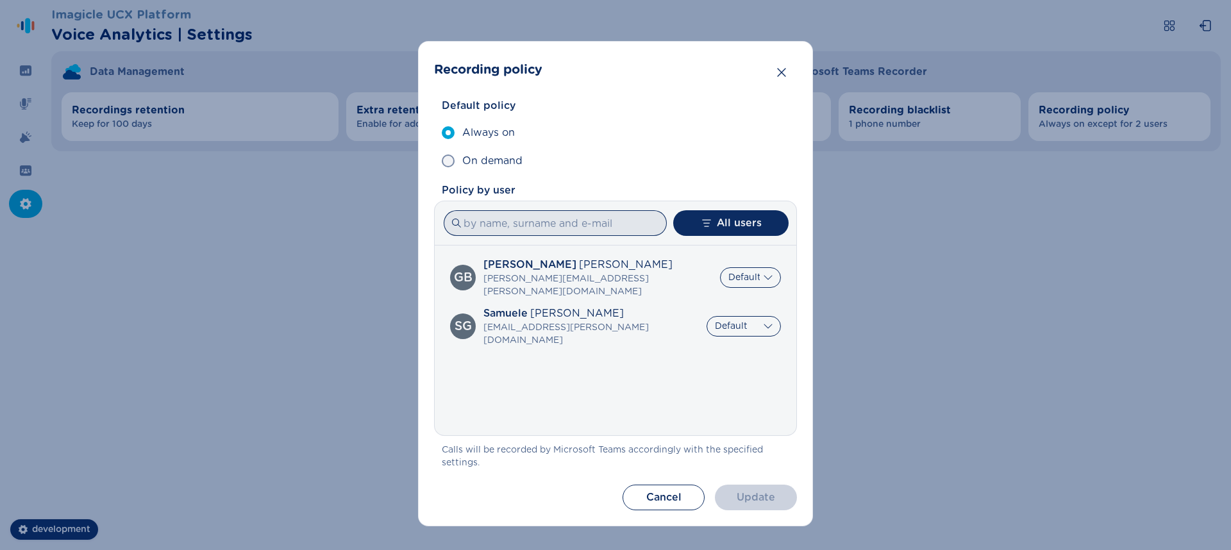
select select "OnDemand"
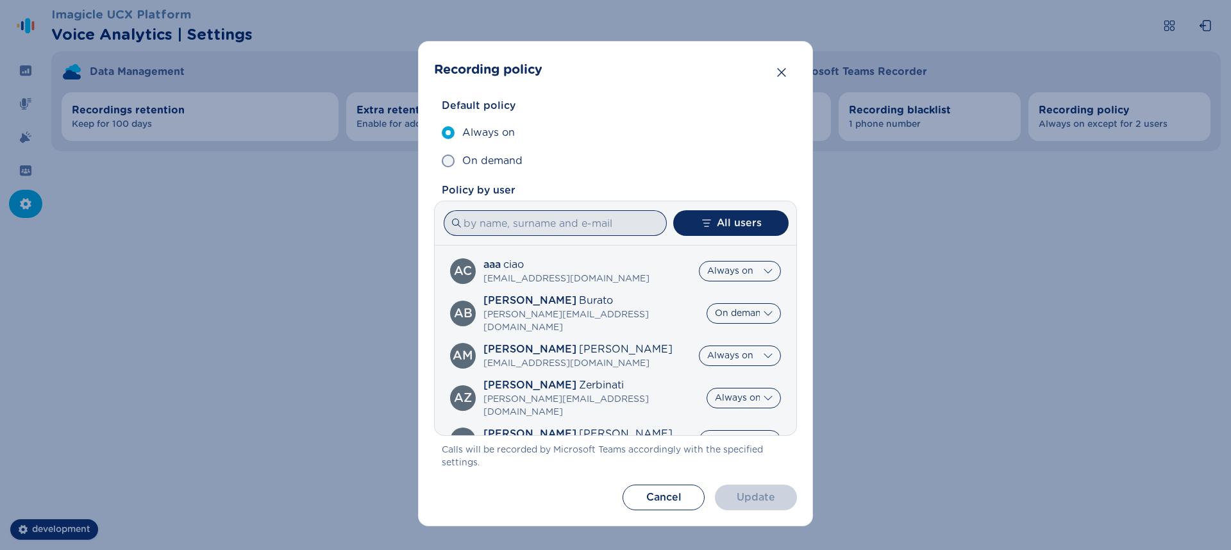
type input "b"
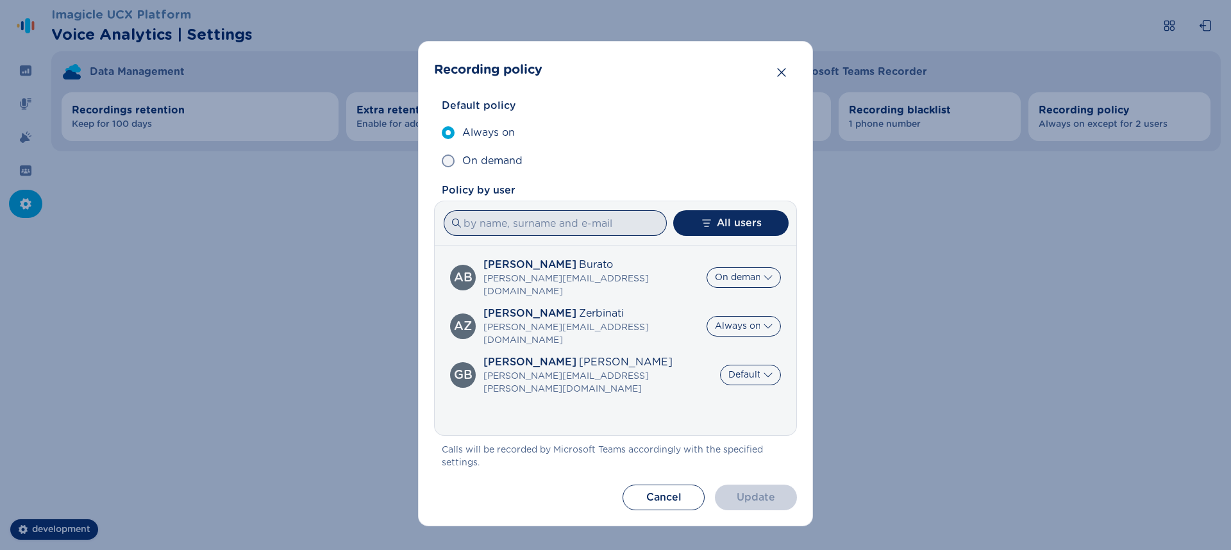
select select "AlwaysOn"
select select "OnDemand"
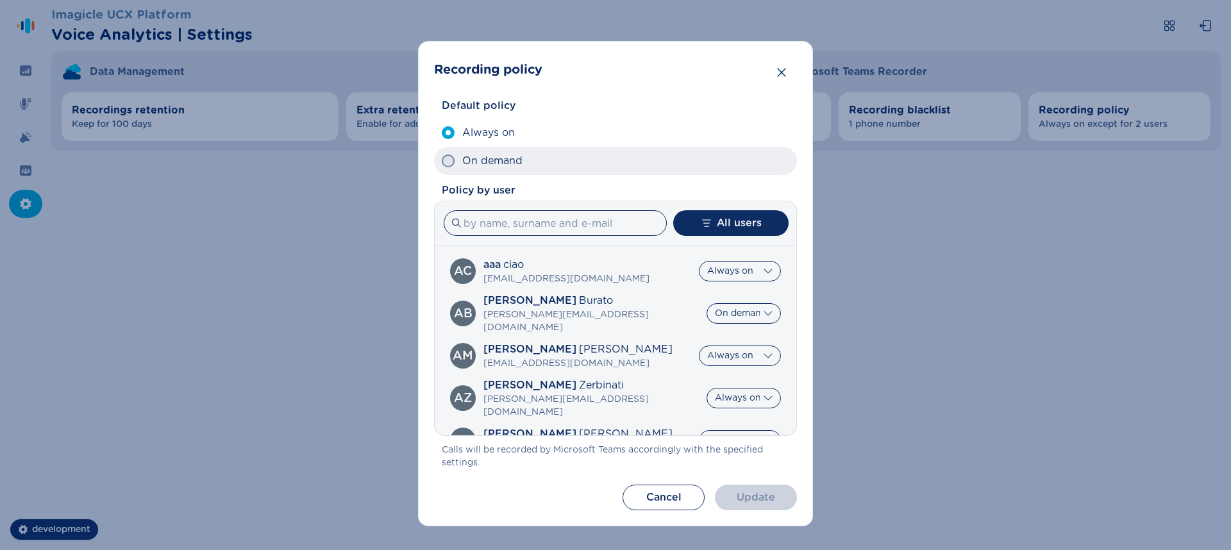
click at [499, 150] on label "On demand" at bounding box center [615, 161] width 363 height 28
click at [442, 161] on input "On demand" at bounding box center [441, 161] width 1 height 1
radio input "true"
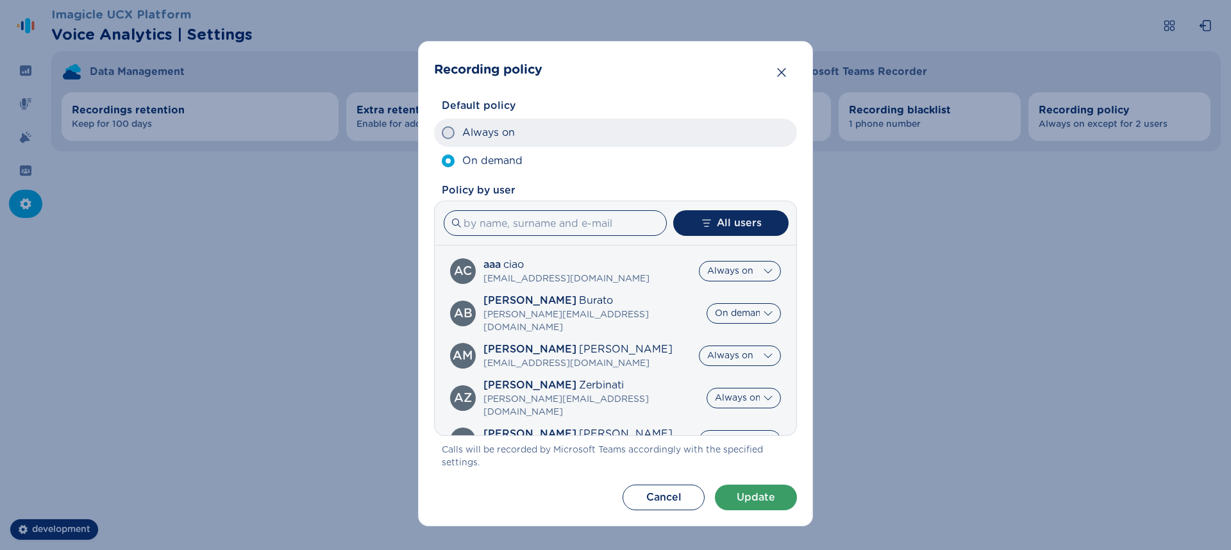
click at [496, 135] on span "Always on" at bounding box center [488, 132] width 53 height 15
click at [442, 133] on input "Always on" at bounding box center [441, 133] width 1 height 1
radio input "true"
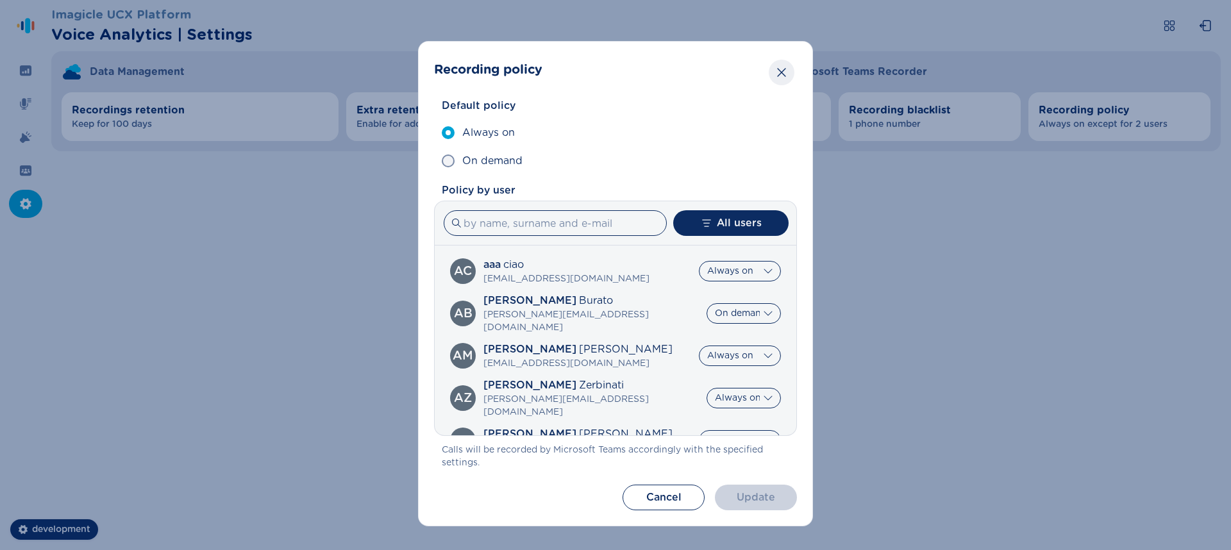
click at [785, 69] on icon "Close" at bounding box center [781, 72] width 13 height 13
